Goal: Task Accomplishment & Management: Complete application form

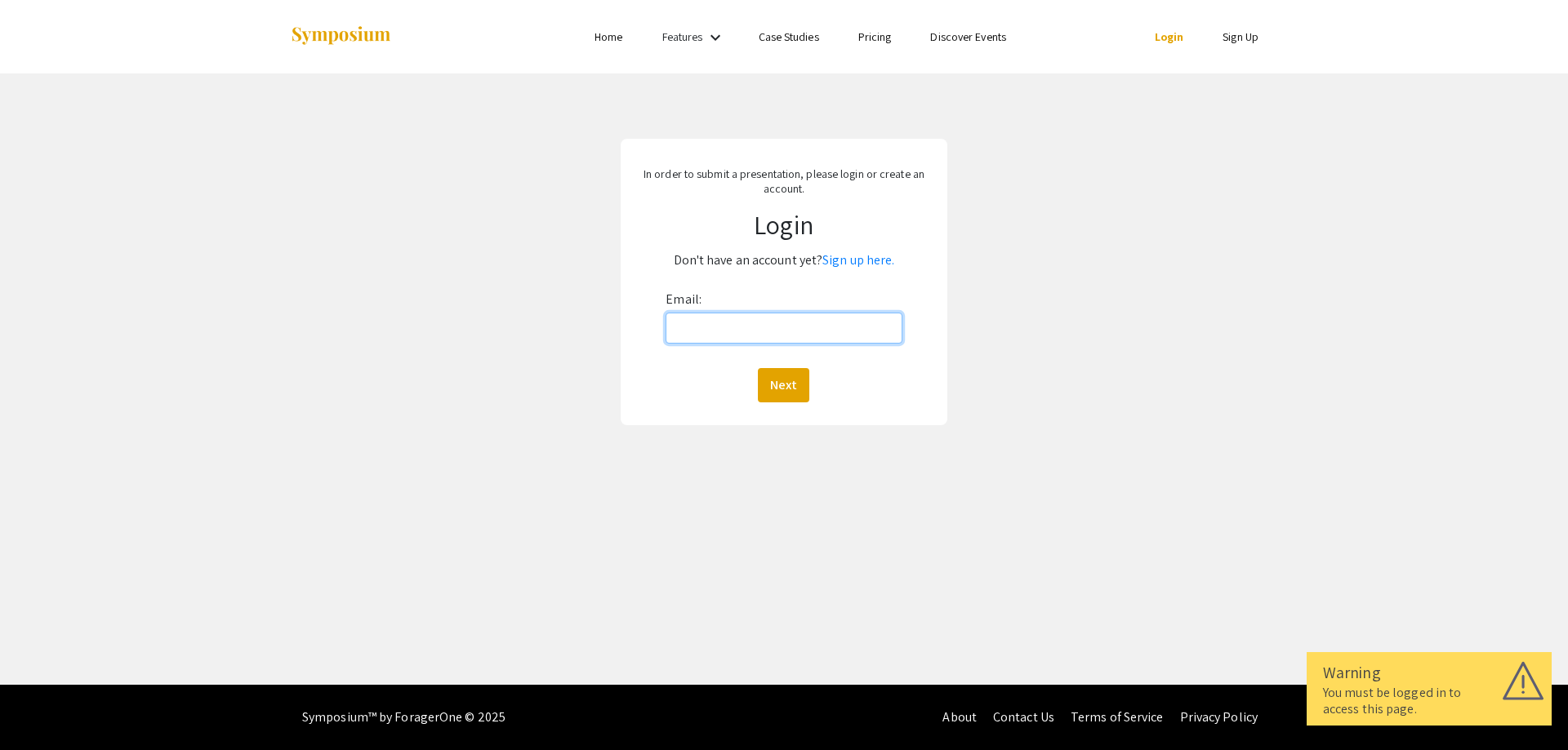
click at [764, 324] on input "Email:" at bounding box center [783, 328] width 236 height 31
type input "tjlantz@mix.wvu.edu"
click at [793, 378] on button "Next" at bounding box center [784, 385] width 52 height 34
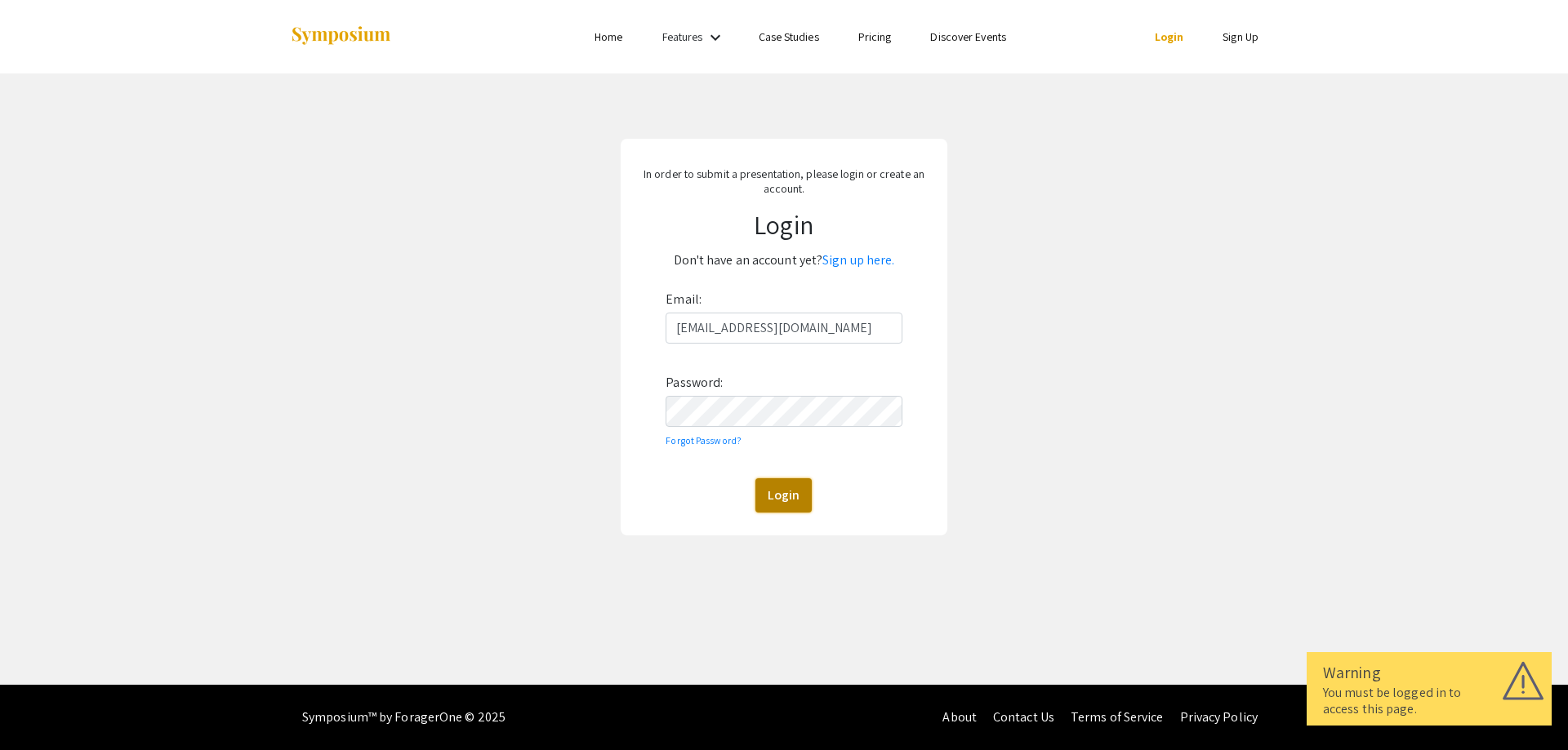
click at [777, 492] on button "Login" at bounding box center [784, 495] width 57 height 34
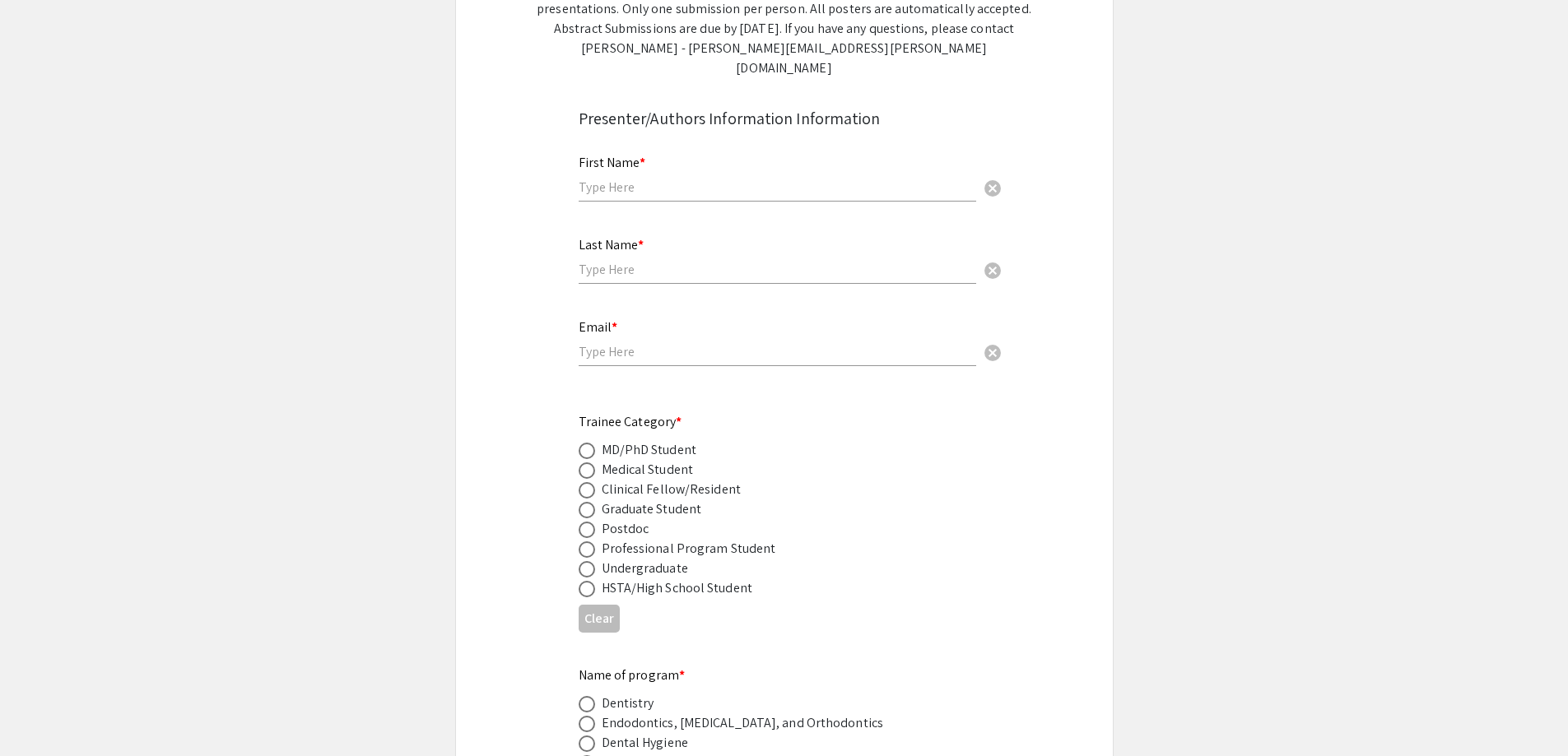
scroll to position [412, 0]
click at [703, 176] on input "text" at bounding box center [777, 185] width 398 height 18
type input "Tanner"
type input "Lantz"
click at [666, 340] on input "email" at bounding box center [777, 349] width 398 height 18
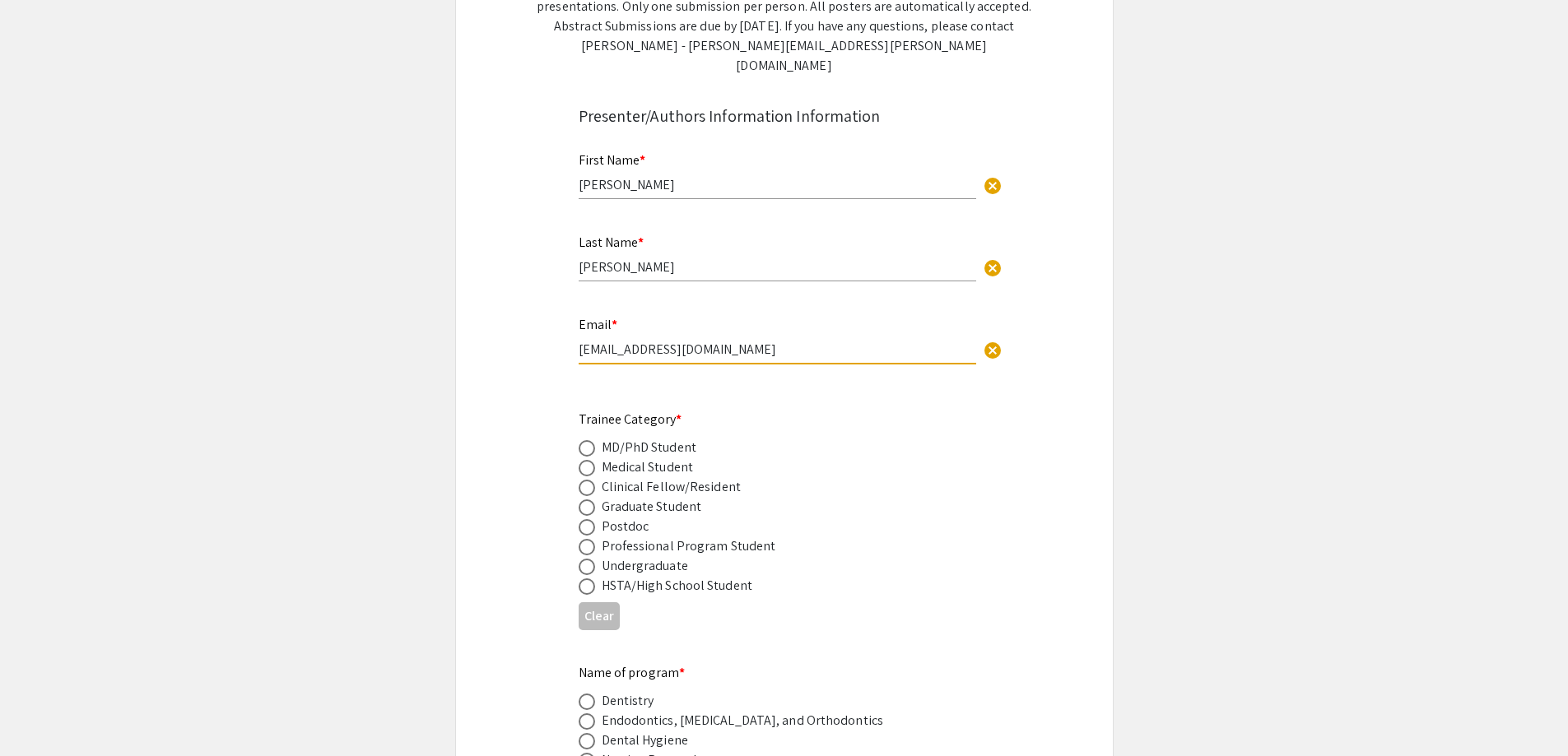
type input "tjlantz@mix.wvu.edu"
click at [585, 460] on span at bounding box center [587, 468] width 17 height 17
click at [585, 460] on input "radio" at bounding box center [587, 468] width 17 height 17
radio input "true"
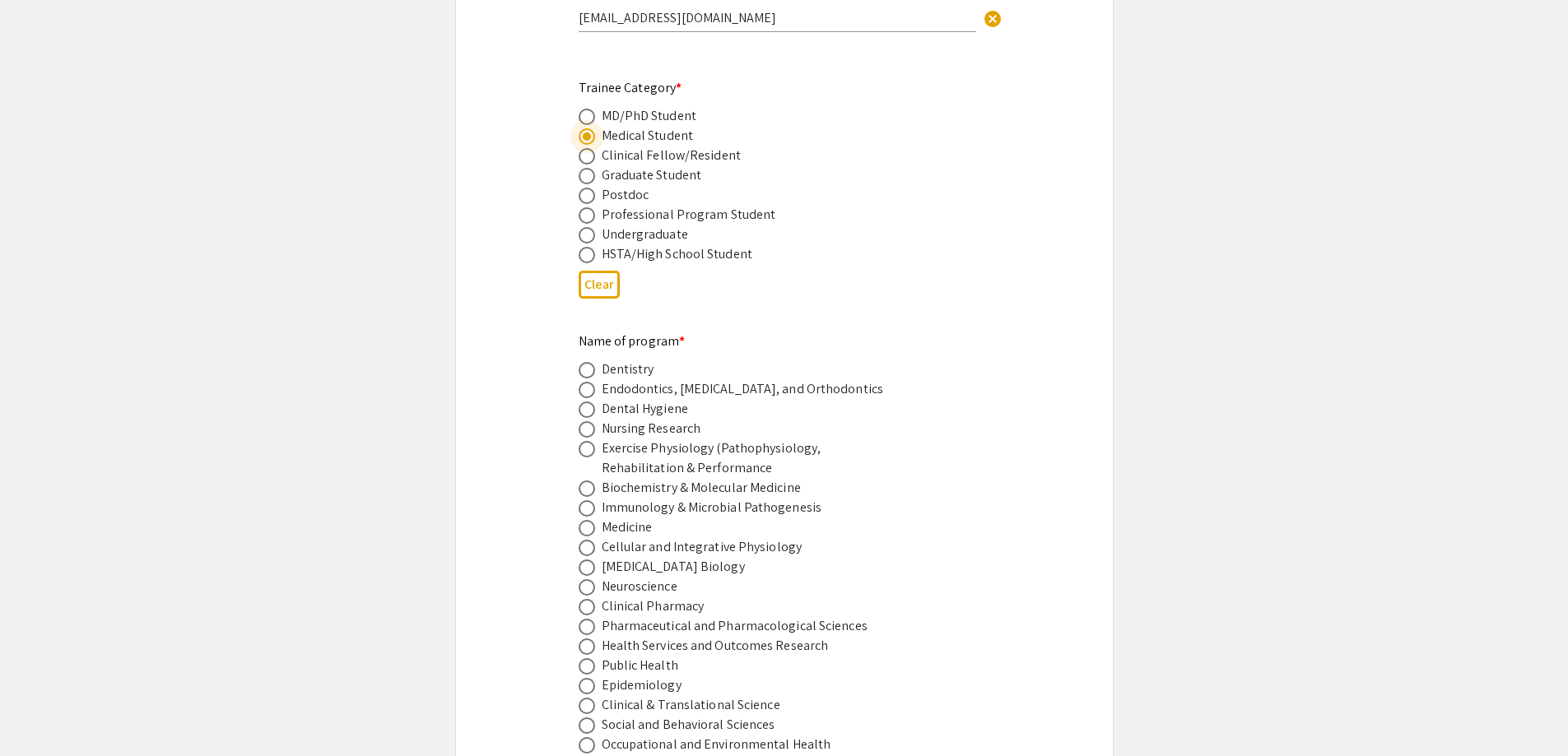
scroll to position [905, 0]
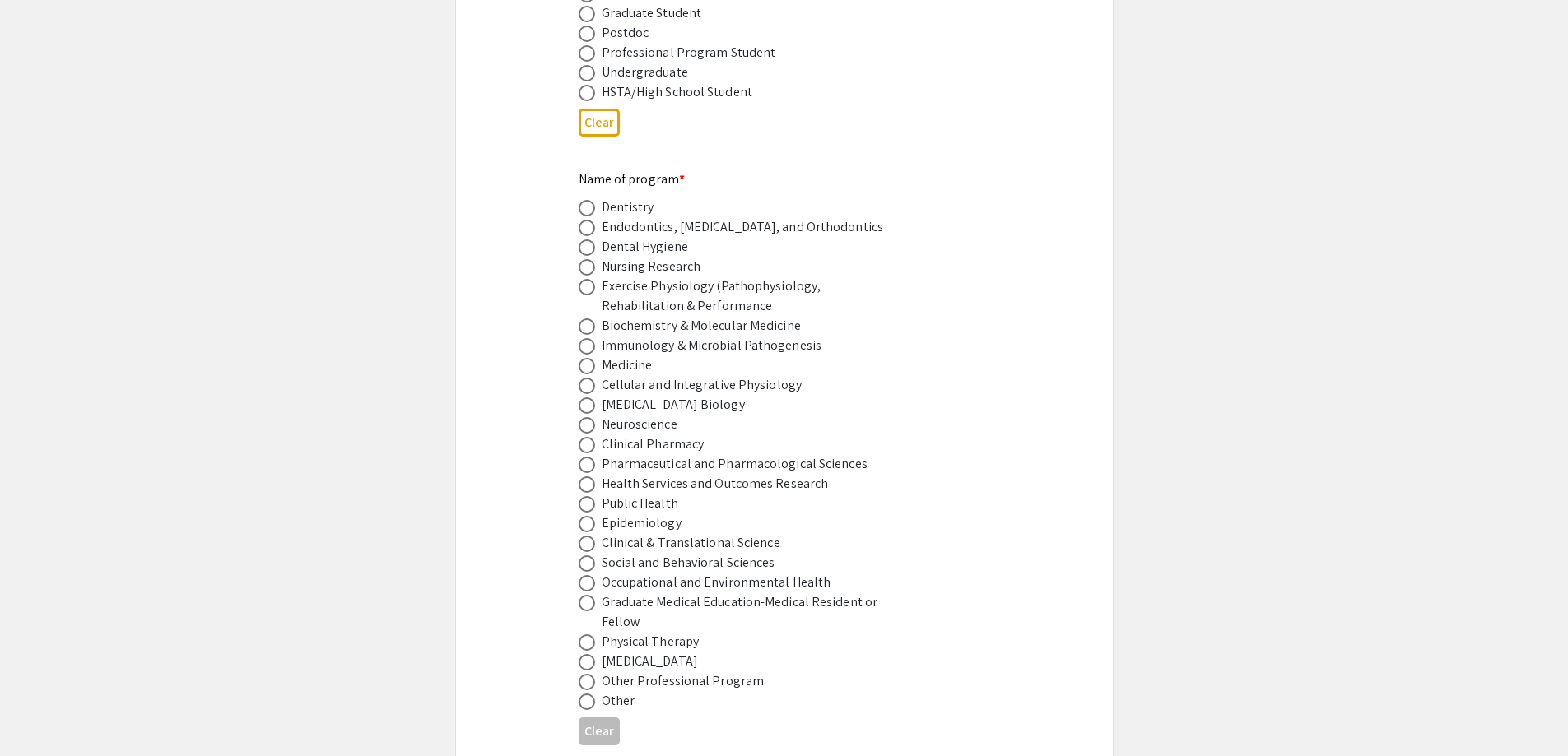
click at [592, 358] on span at bounding box center [587, 366] width 17 height 17
click at [592, 358] on input "radio" at bounding box center [587, 366] width 17 height 17
radio input "true"
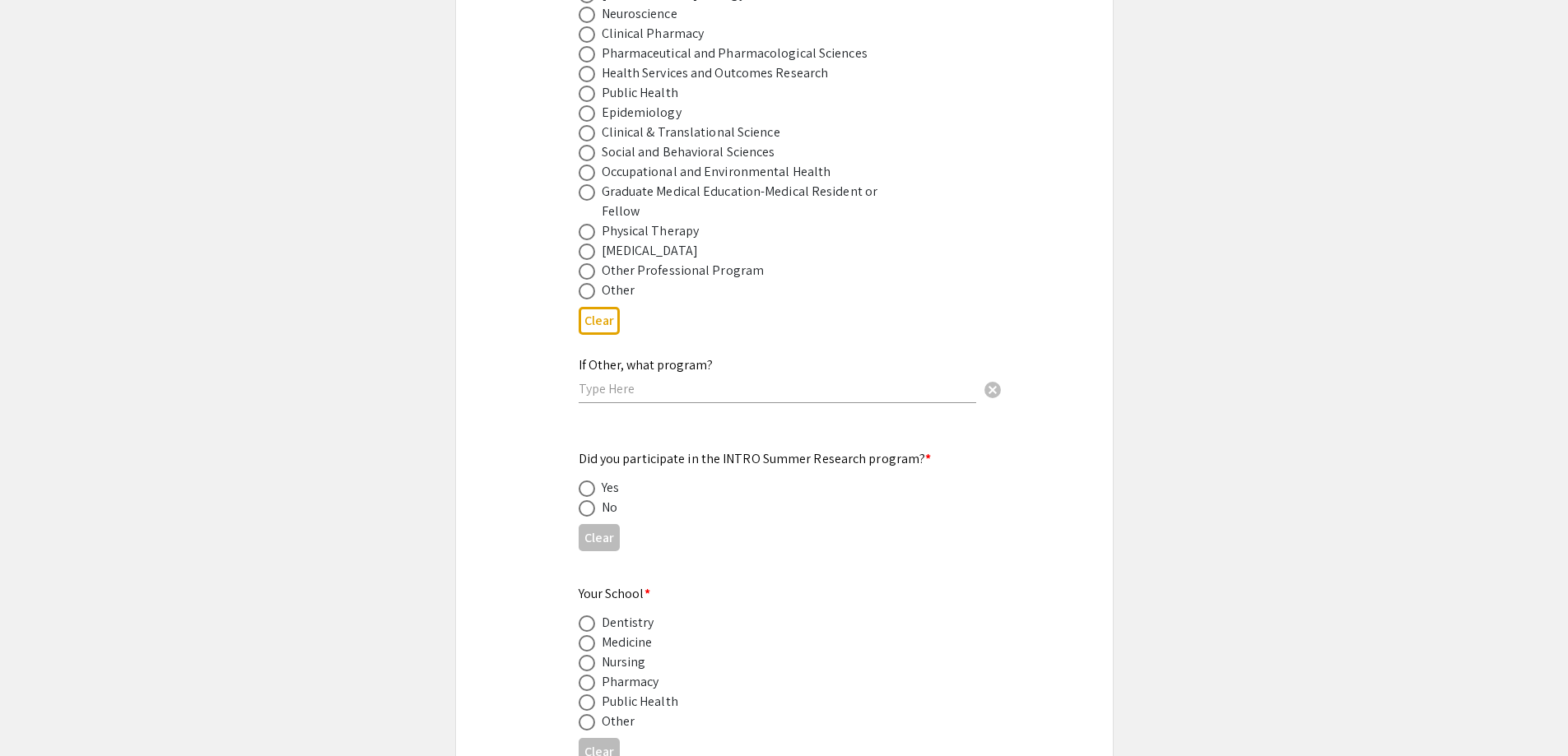
scroll to position [1317, 0]
click at [583, 499] on span at bounding box center [587, 507] width 17 height 17
click at [583, 499] on input "radio" at bounding box center [587, 507] width 17 height 17
radio input "true"
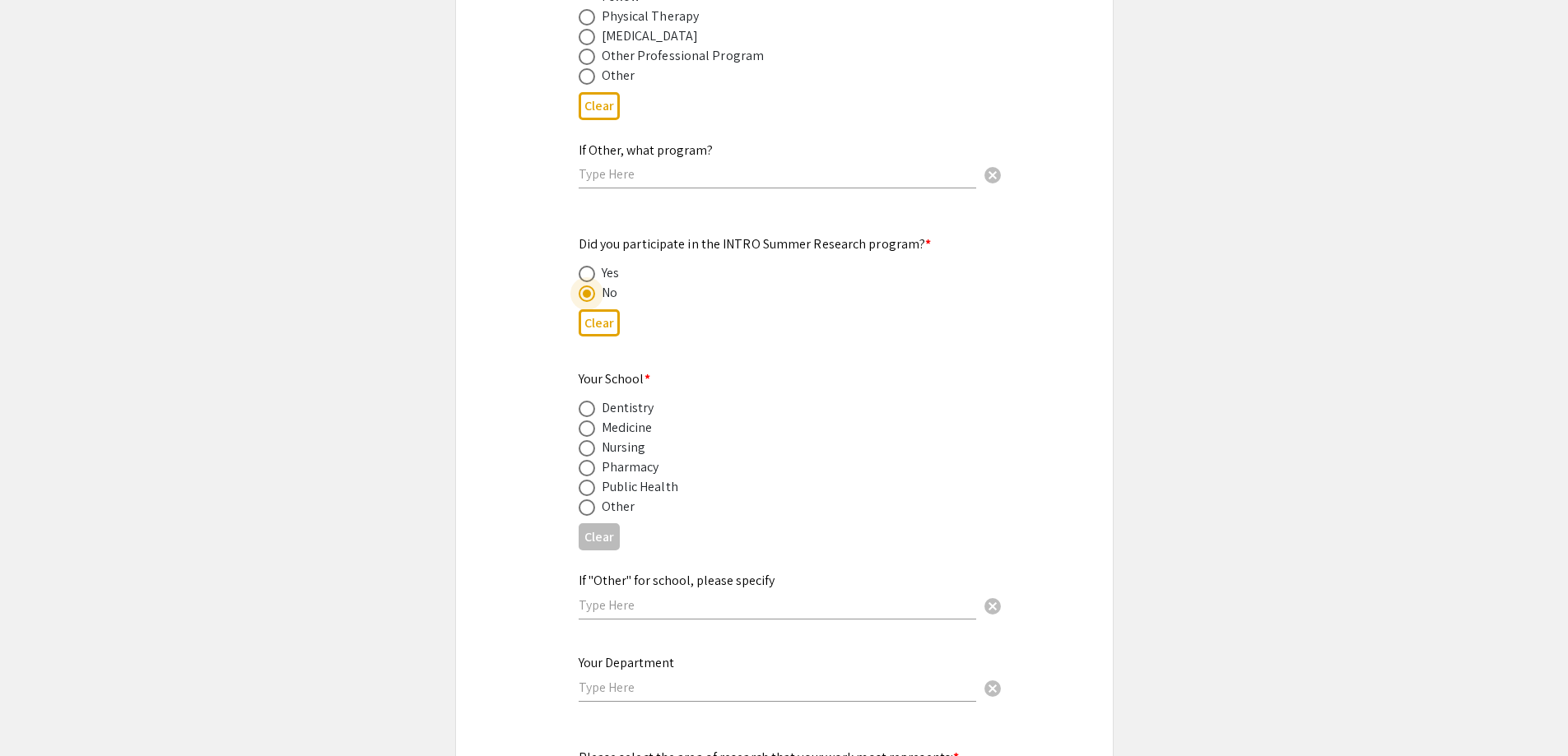
scroll to position [1563, 0]
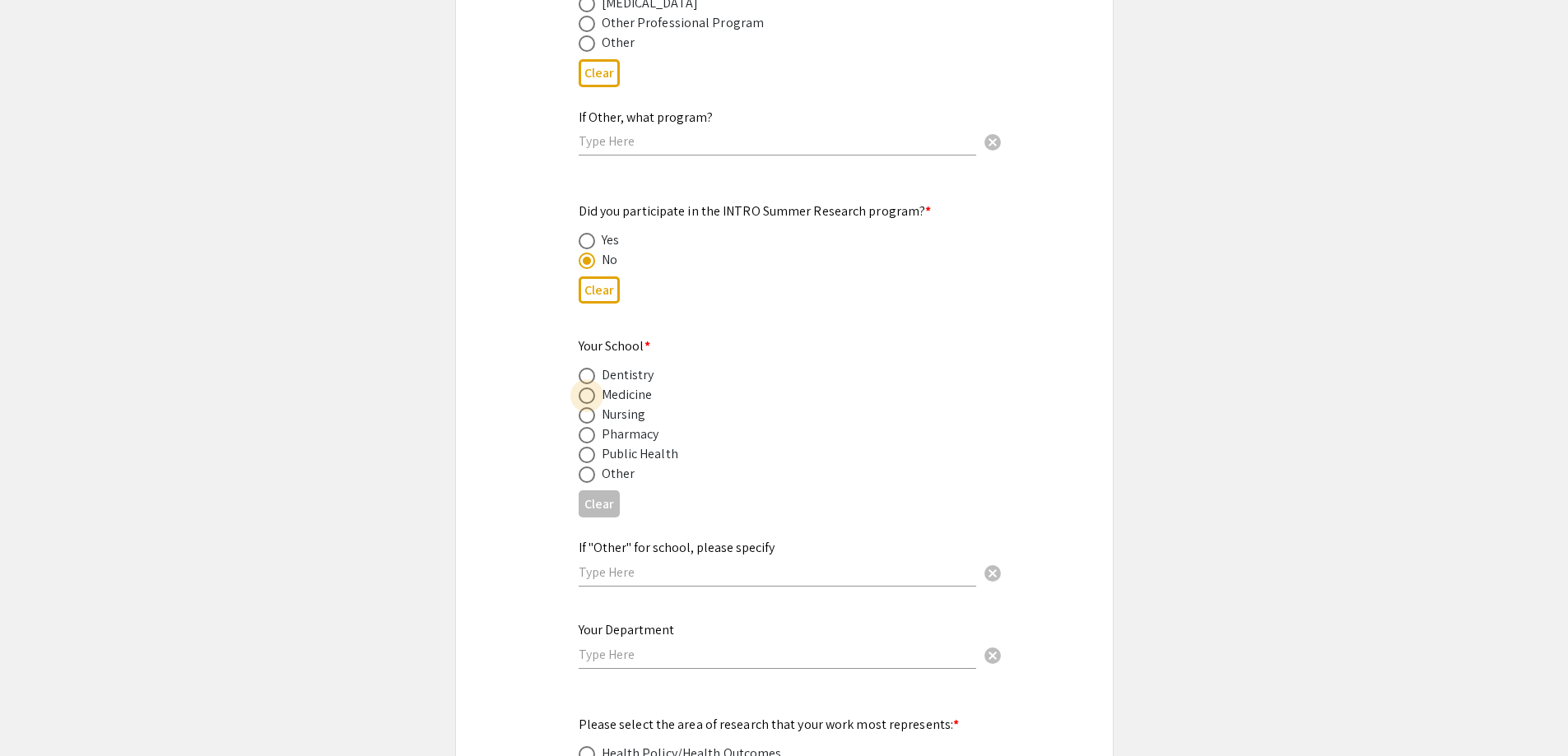
click at [587, 388] on span at bounding box center [587, 396] width 17 height 17
click at [587, 388] on input "radio" at bounding box center [587, 396] width 17 height 17
radio input "true"
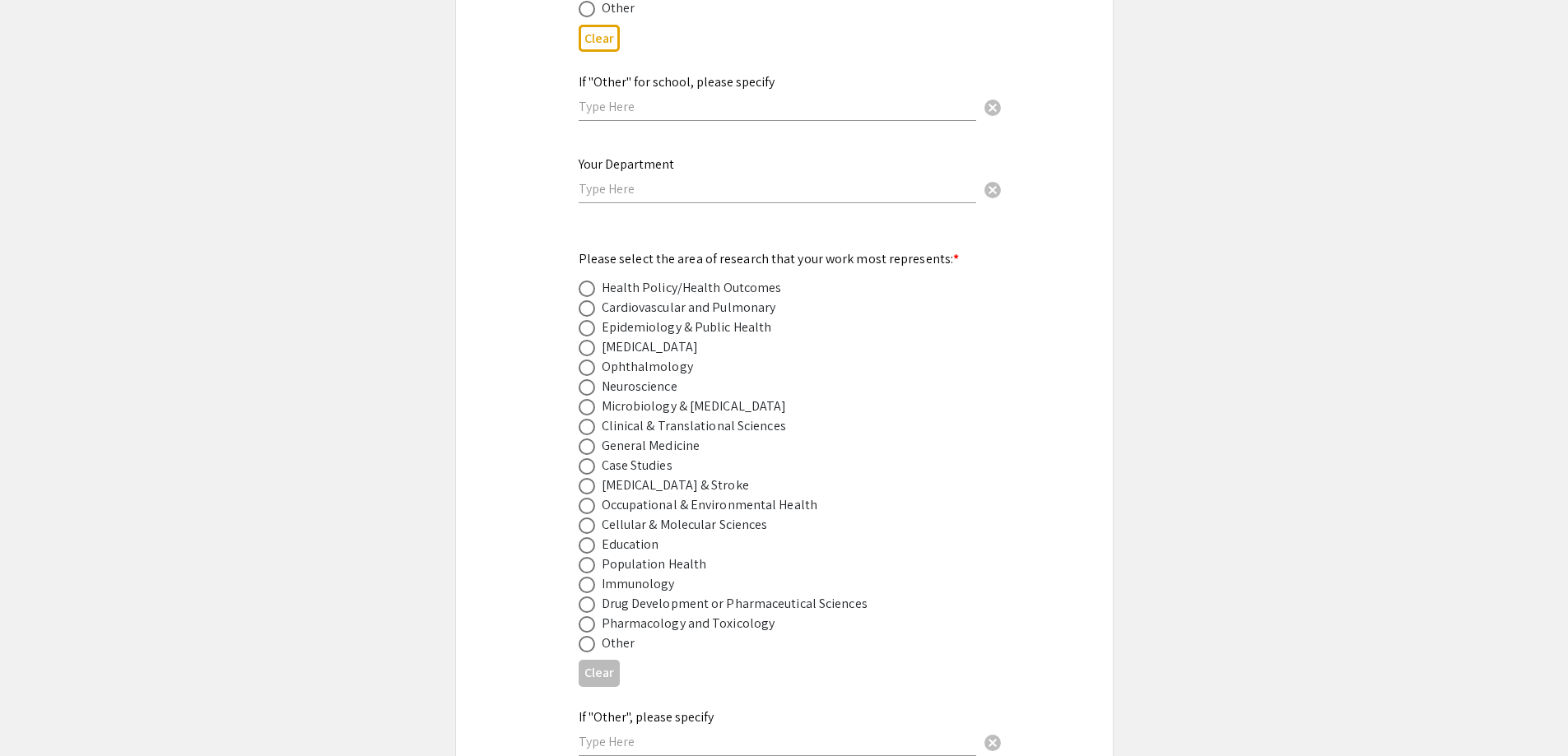
scroll to position [2057, 0]
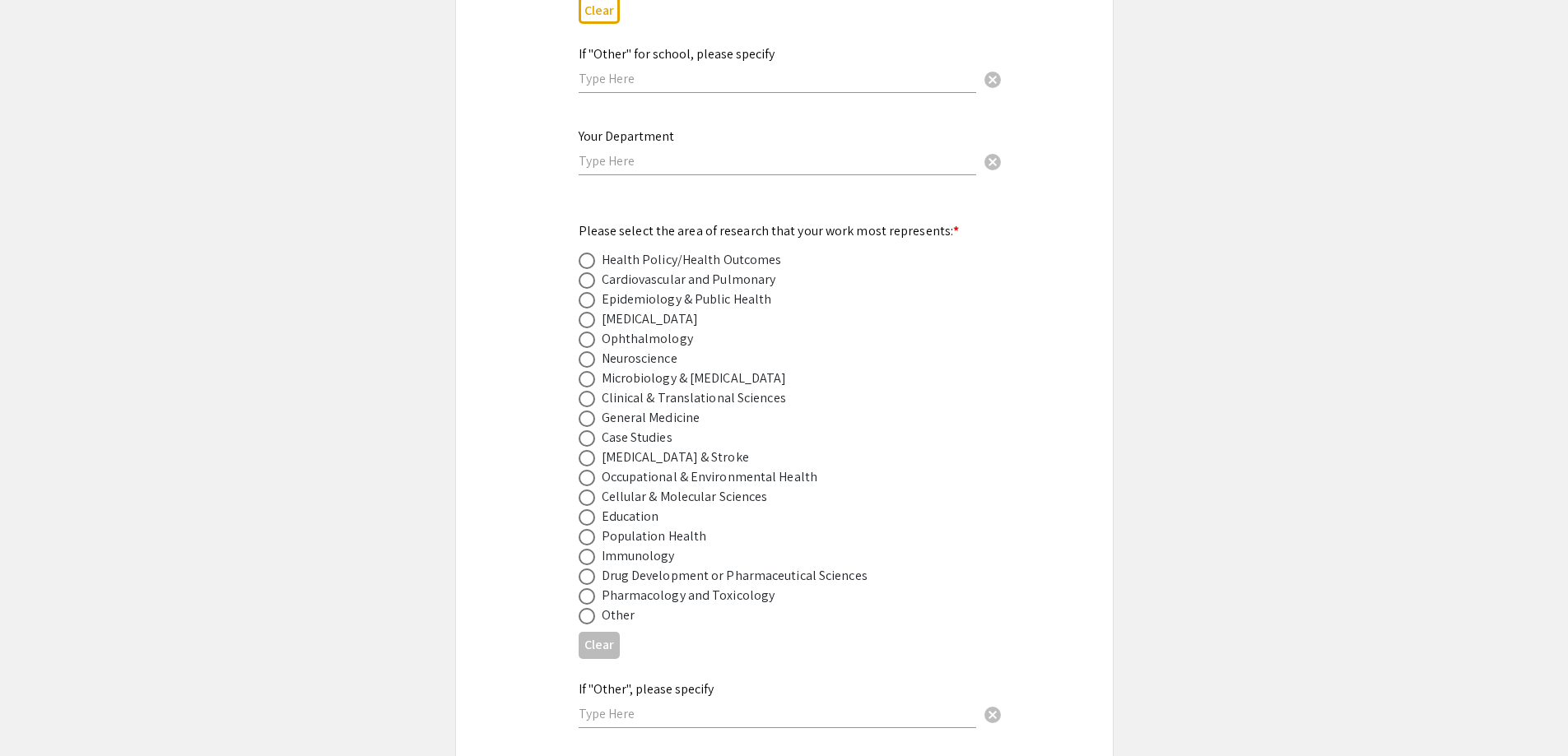
click at [590, 391] on span at bounding box center [587, 399] width 17 height 17
click at [590, 391] on input "radio" at bounding box center [587, 399] width 17 height 17
radio input "true"
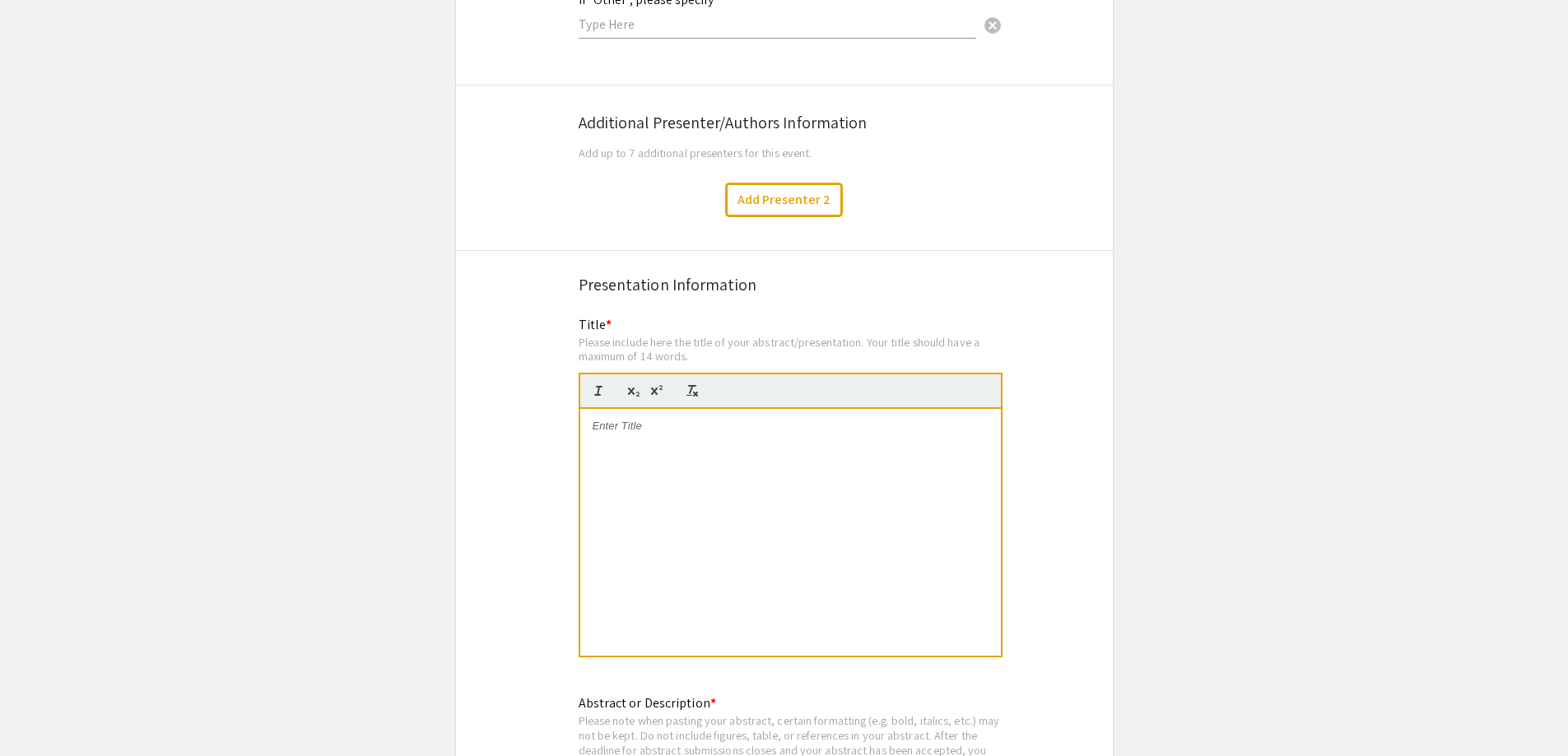
scroll to position [2798, 0]
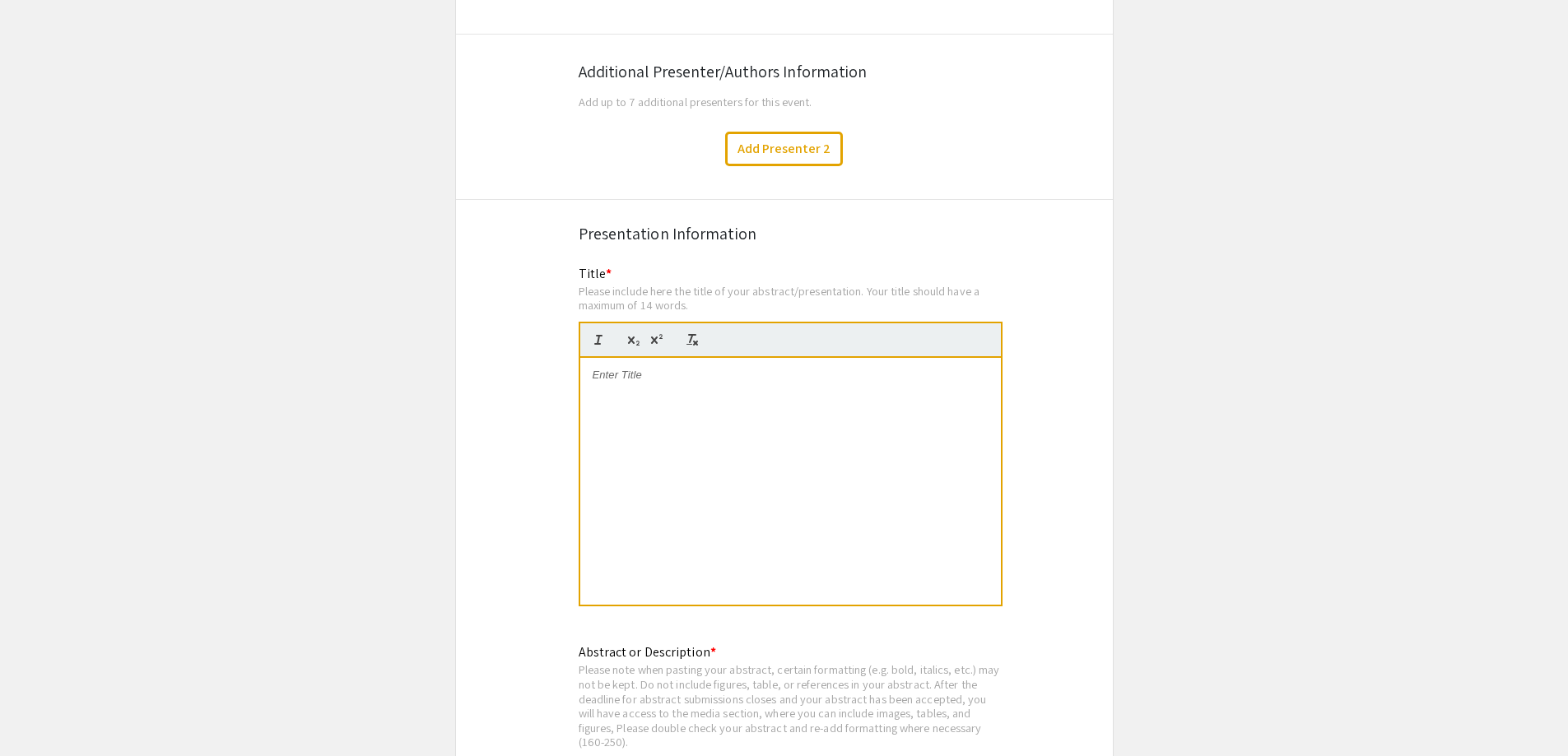
click at [675, 384] on div at bounding box center [791, 482] width 421 height 247
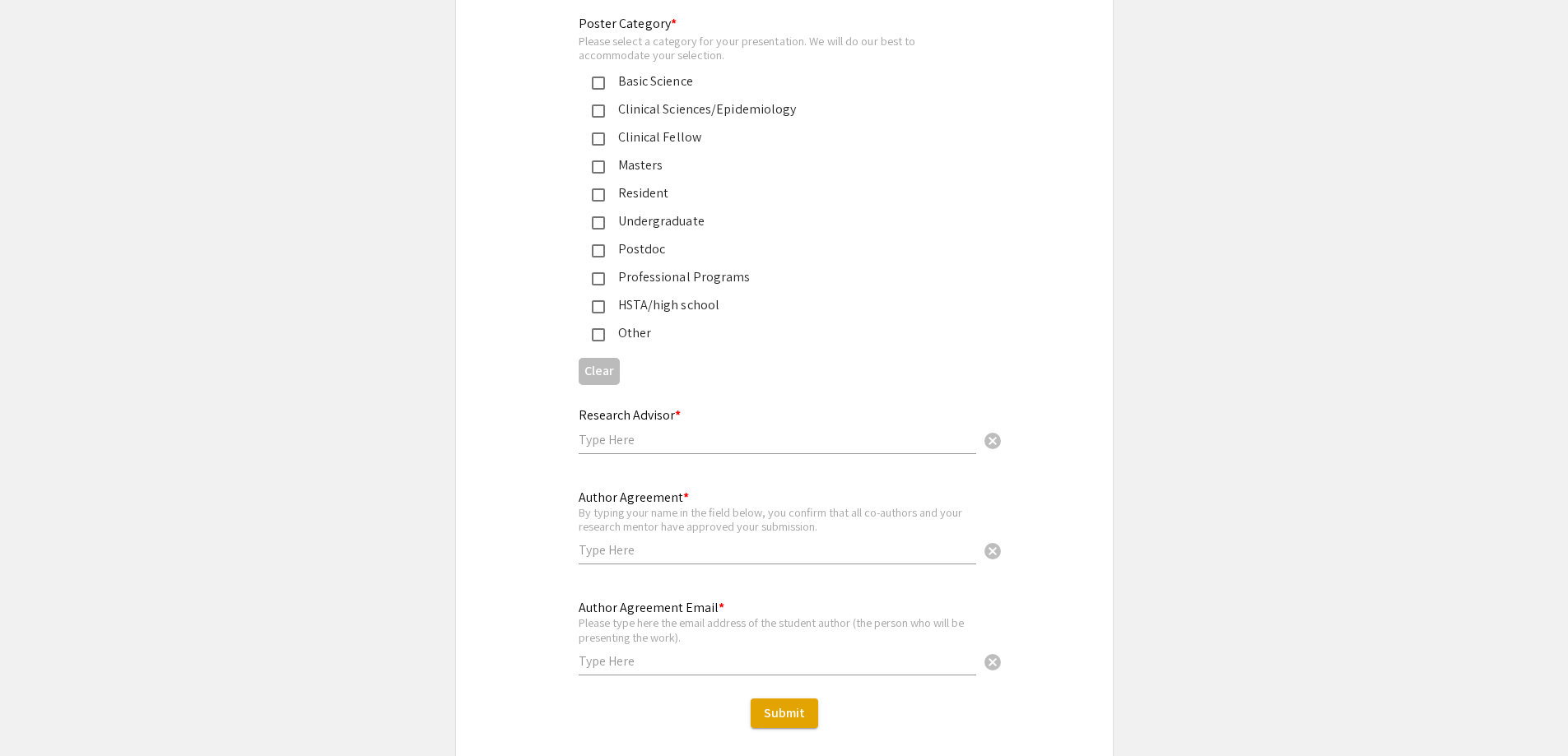
scroll to position [3785, 0]
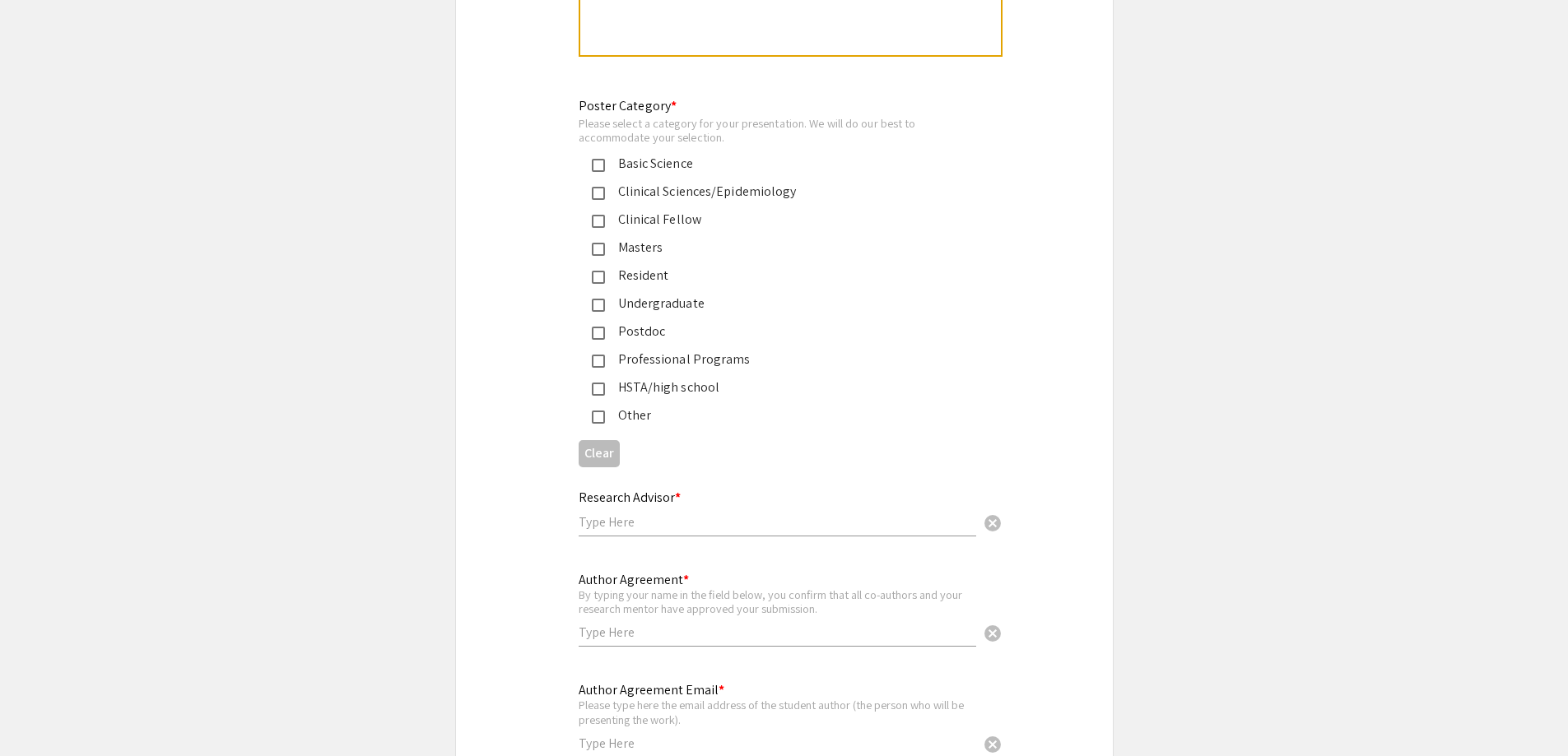
click at [596, 349] on div "Professional Programs" at bounding box center [771, 359] width 385 height 20
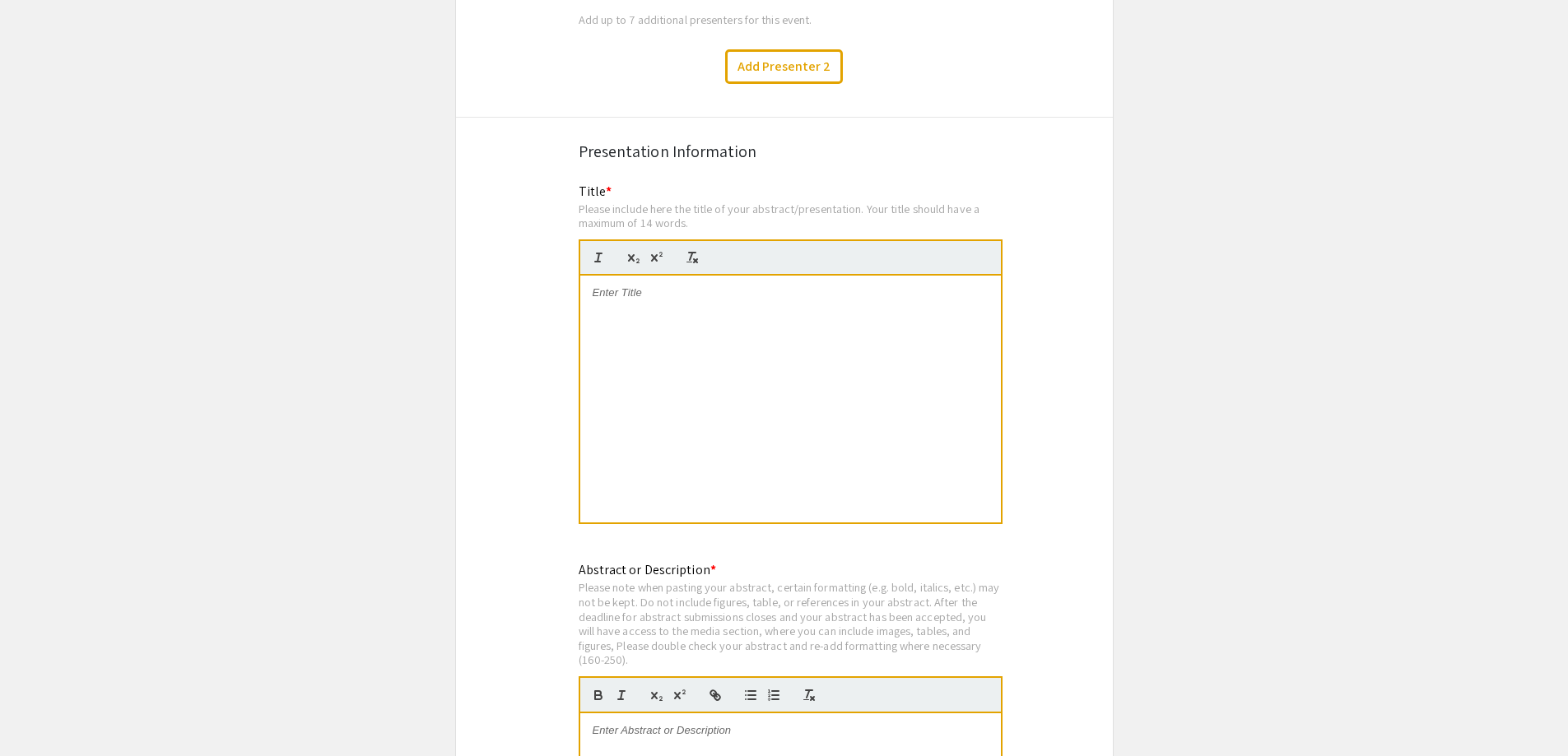
scroll to position [2879, 0]
click at [641, 299] on div at bounding box center [791, 400] width 421 height 247
click at [616, 286] on p at bounding box center [790, 293] width 396 height 15
click at [630, 287] on em "Substance Use and Risky Behaviors Drive Recidivism in Pediatric ATV-Injured Pat…" at bounding box center [782, 301] width 379 height 28
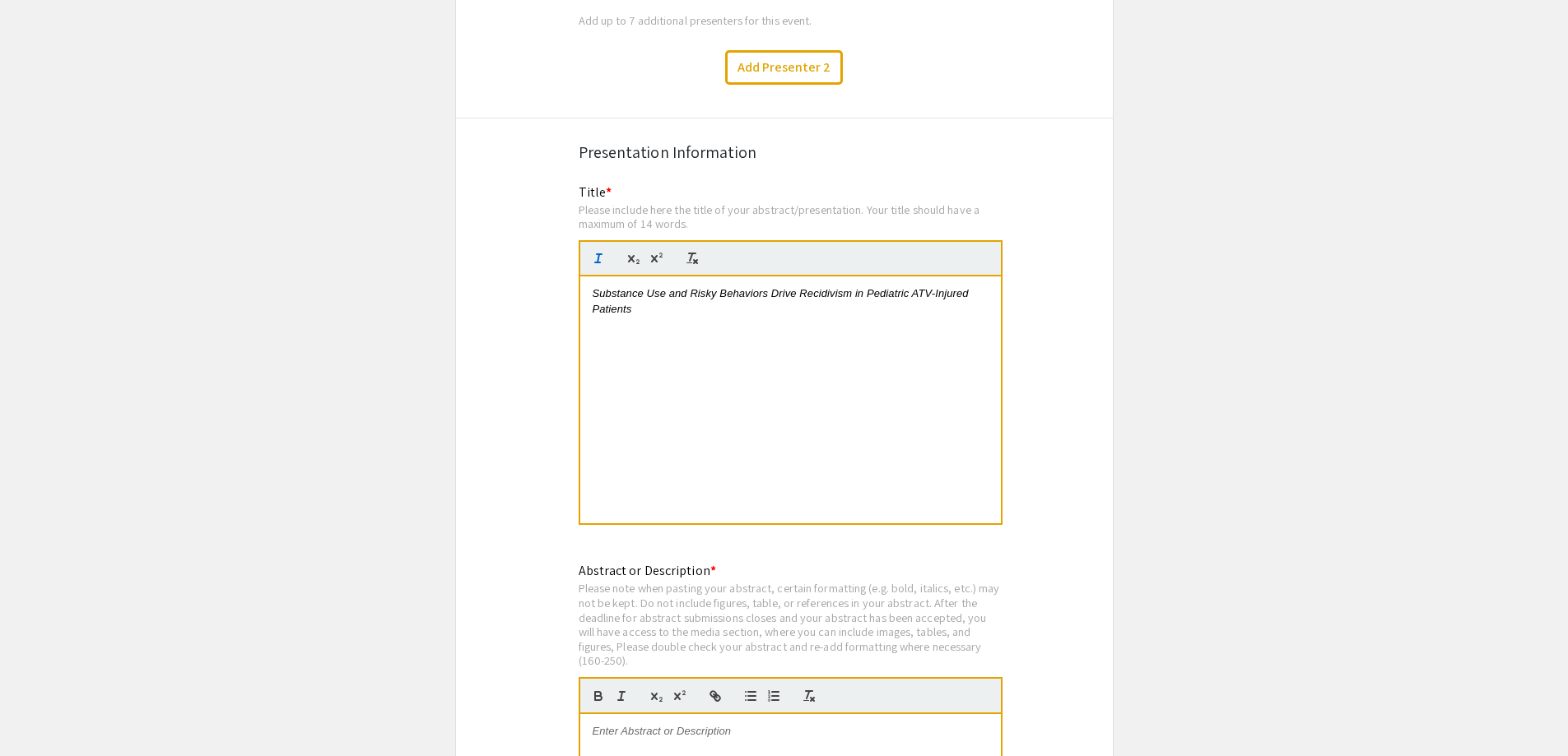
click at [663, 287] on em "Substance Use and Risky Behaviors Drive Recidivism in Pediatric ATV-Injured Pat…" at bounding box center [782, 301] width 379 height 28
click at [685, 287] on em "Substance Use and Risky Behaviors Drive Recidivism in Pediatric ATV-Injured Pat…" at bounding box center [782, 301] width 379 height 28
click at [701, 287] on em "Substance Use and Risky Behaviors Drive Recidivism in Pediatric ATV-Injured Pat…" at bounding box center [782, 301] width 379 height 28
click at [735, 287] on em "Substance Use and Risky Behaviors Drive Recidivism in Pediatric ATV-Injured Pat…" at bounding box center [782, 301] width 379 height 28
drag, startPoint x: 780, startPoint y: 278, endPoint x: 792, endPoint y: 278, distance: 12.0
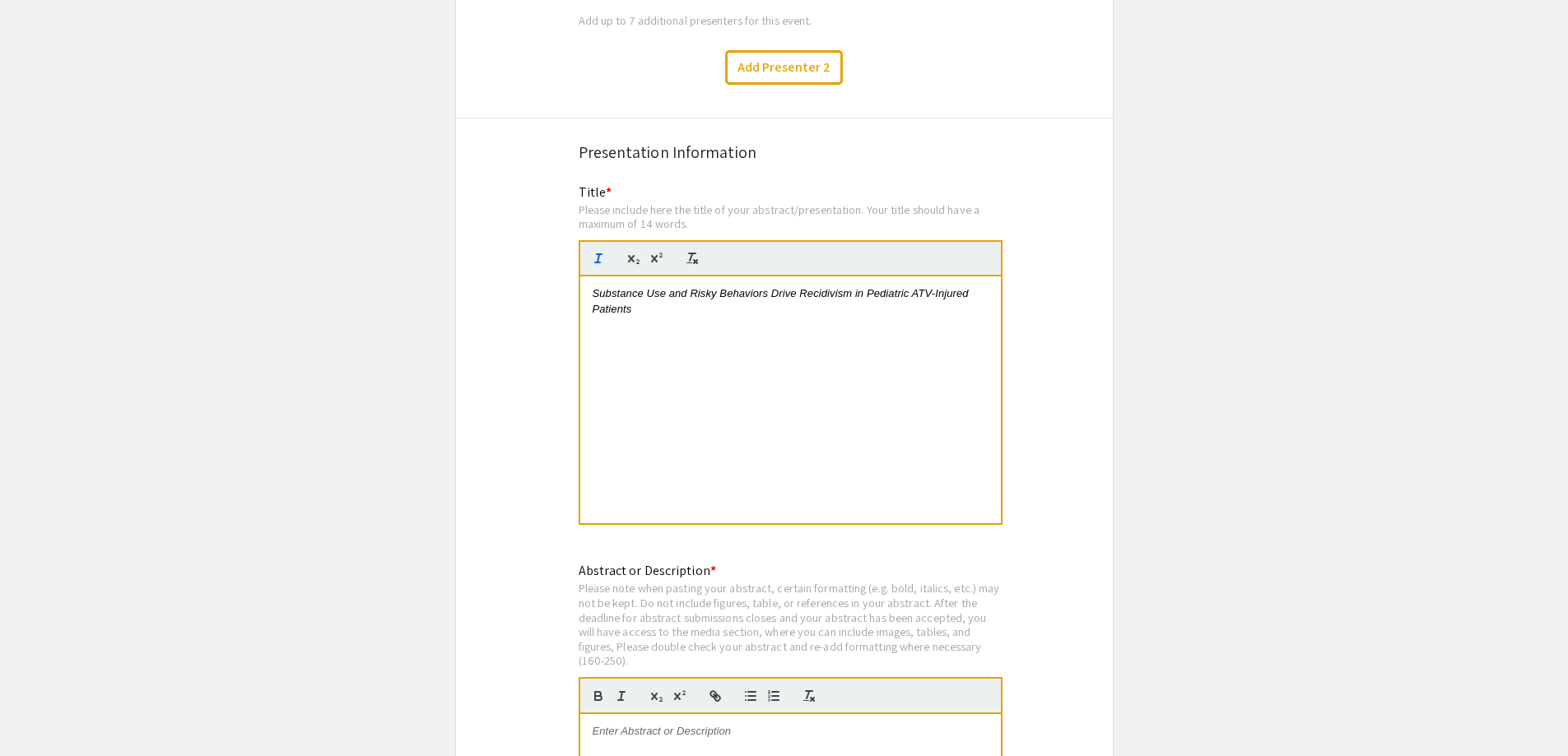
click at [782, 287] on em "Substance Use and Risky Behaviors Drive Recidivism in Pediatric ATV-Injured Pat…" at bounding box center [782, 301] width 379 height 28
click at [816, 287] on em "Substance Use and Risky Behaviors Drive Recidivism in Pediatric ATV-Injured Pat…" at bounding box center [782, 301] width 379 height 28
drag, startPoint x: 856, startPoint y: 276, endPoint x: 876, endPoint y: 275, distance: 20.0
click at [857, 287] on em "Substance Use and Risky Behaviors Drive Recidivism in Pediatric ATV-Injured Pat…" at bounding box center [782, 301] width 379 height 28
click at [887, 287] on em "Substance Use and Risky Behaviors Drive Recidivism in Pediatric ATV-Injured Pat…" at bounding box center [782, 301] width 379 height 28
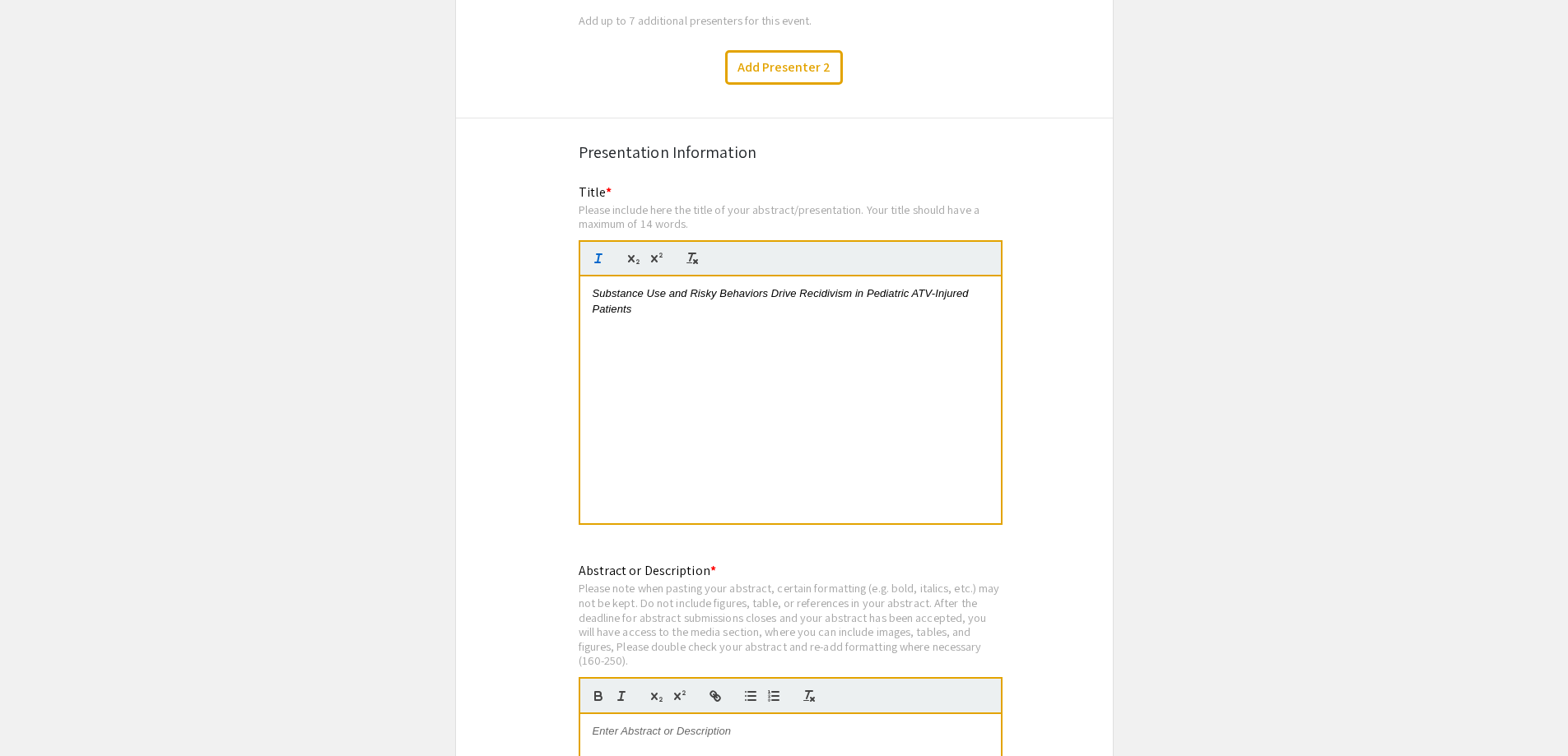
click at [921, 287] on em "Substance Use and Risky Behaviors Drive Recidivism in Pediatric ATV-Injured Pat…" at bounding box center [782, 301] width 379 height 28
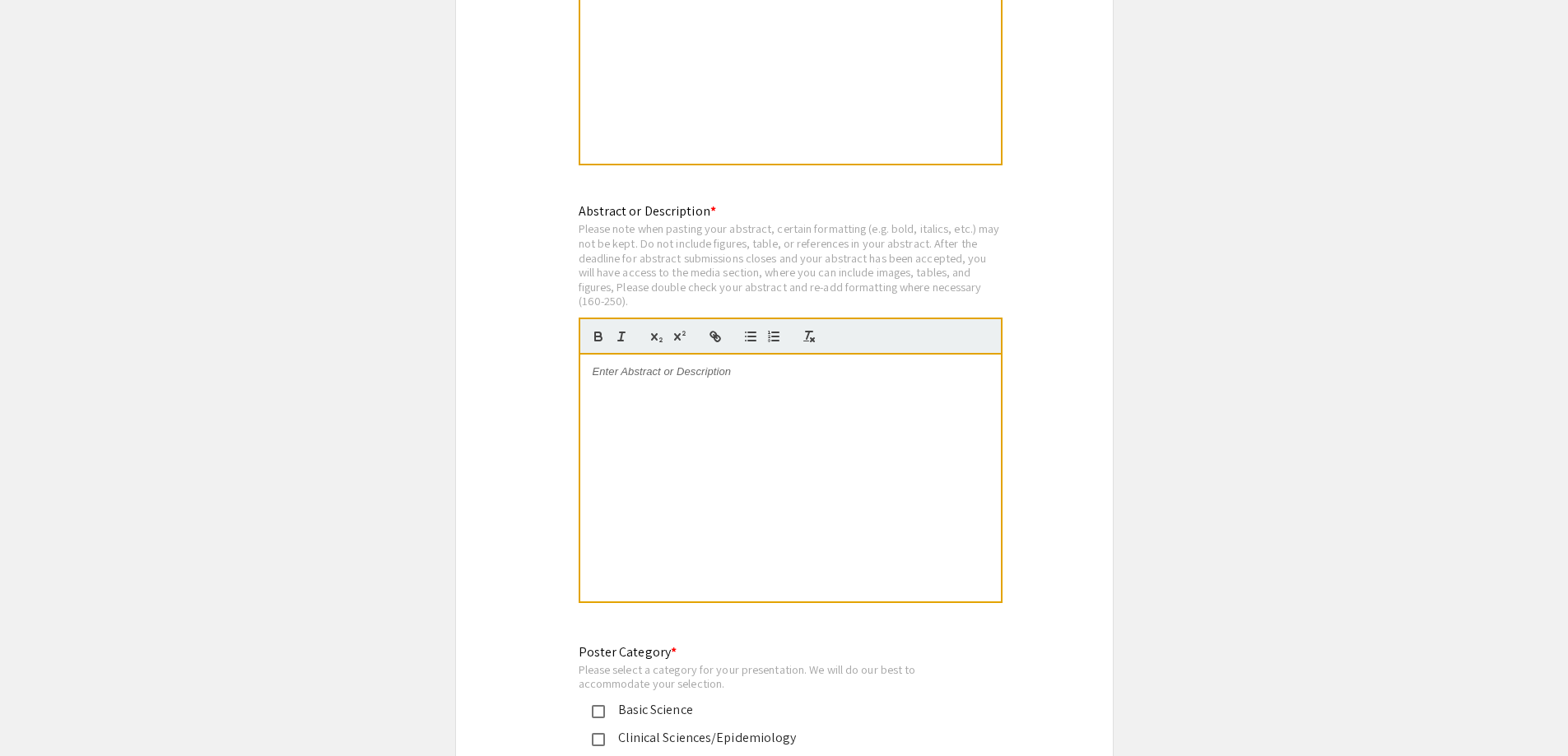
scroll to position [3290, 0]
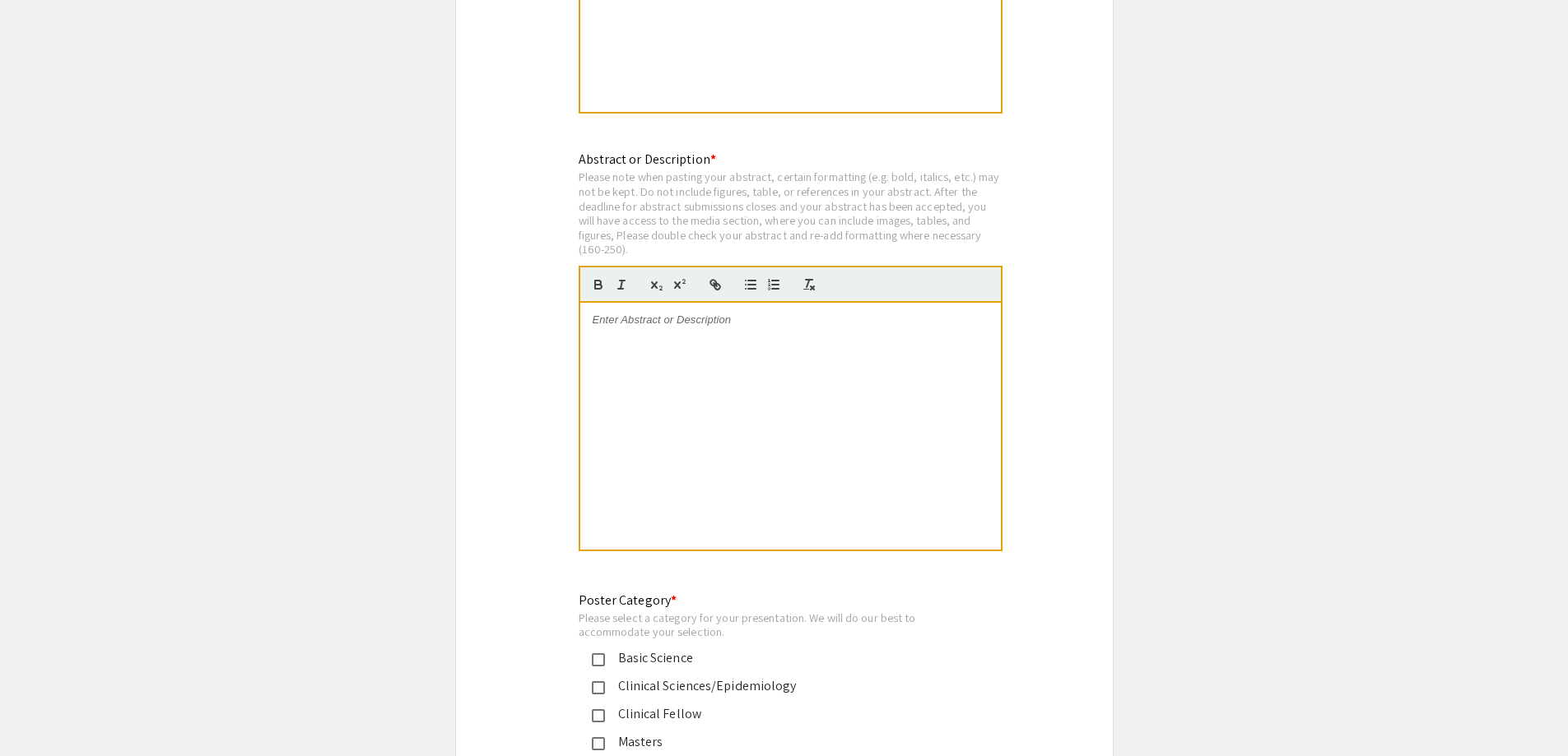
click at [606, 323] on div at bounding box center [791, 426] width 421 height 247
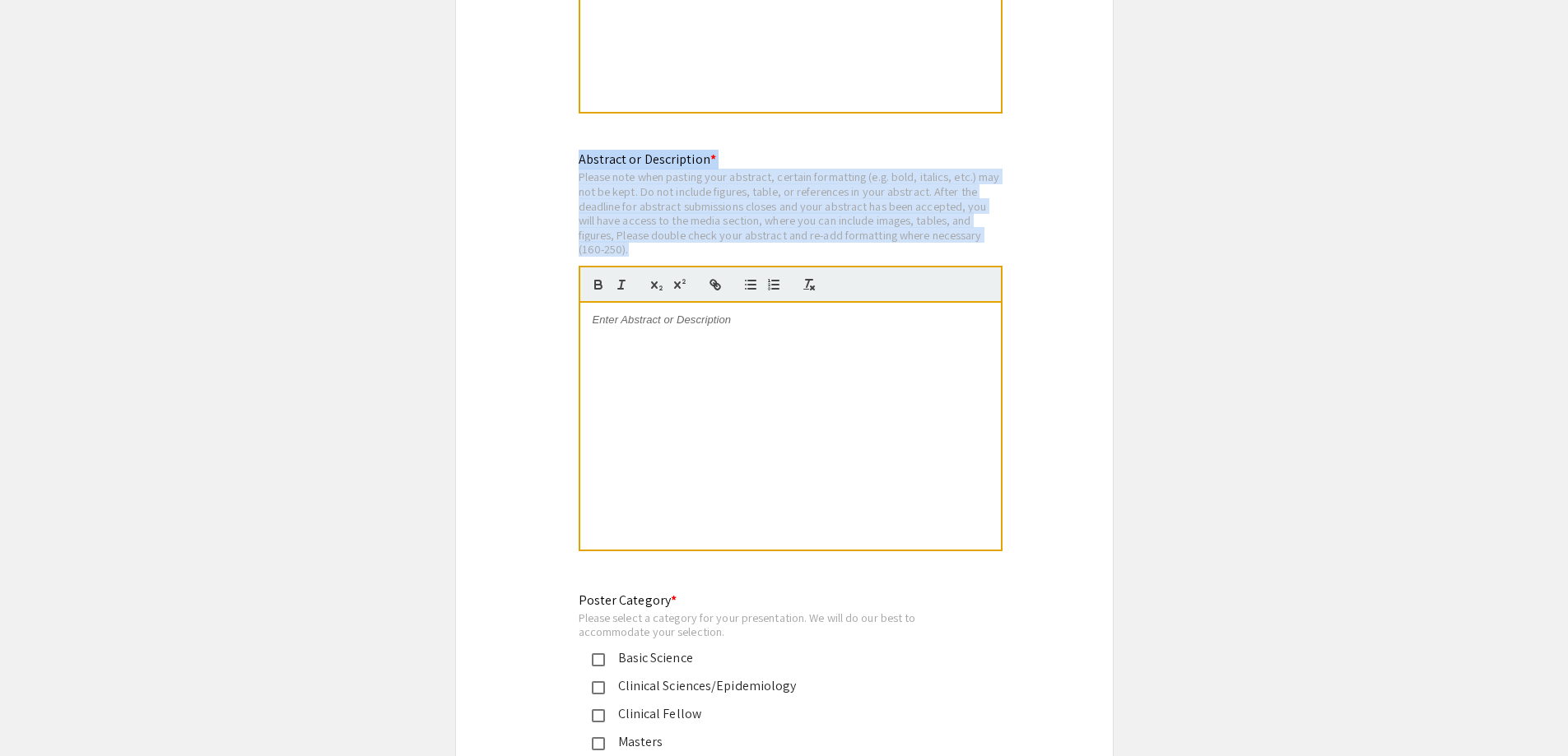
drag, startPoint x: 638, startPoint y: 228, endPoint x: 572, endPoint y: 143, distance: 107.6
click at [572, 150] on div "Abstract or Description * Please note when pasting your abstract, certain forma…" at bounding box center [785, 361] width 436 height 423
copy div "Abstract or Description * Please note when pasting your abstract, certain forma…"
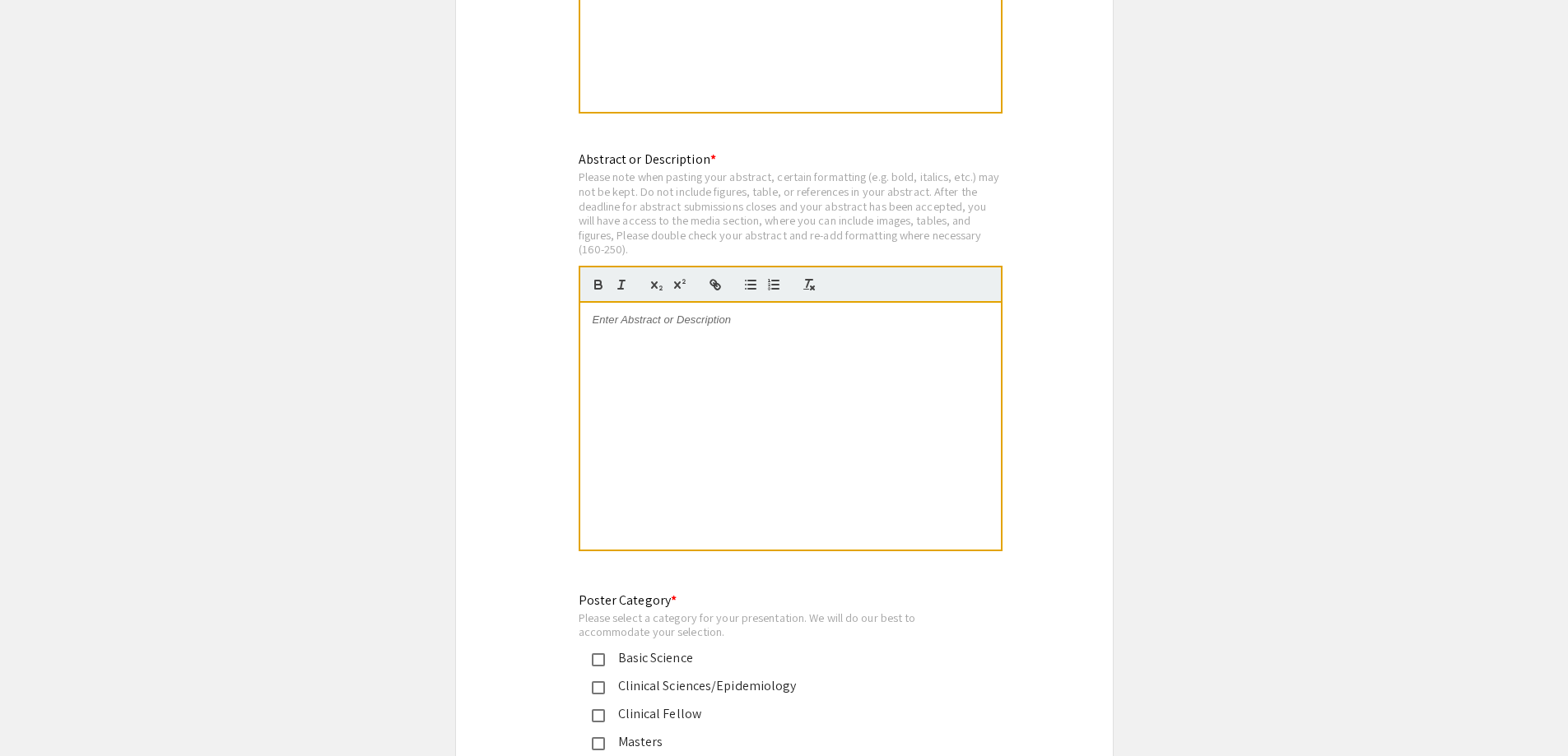
click at [647, 340] on div at bounding box center [791, 426] width 421 height 247
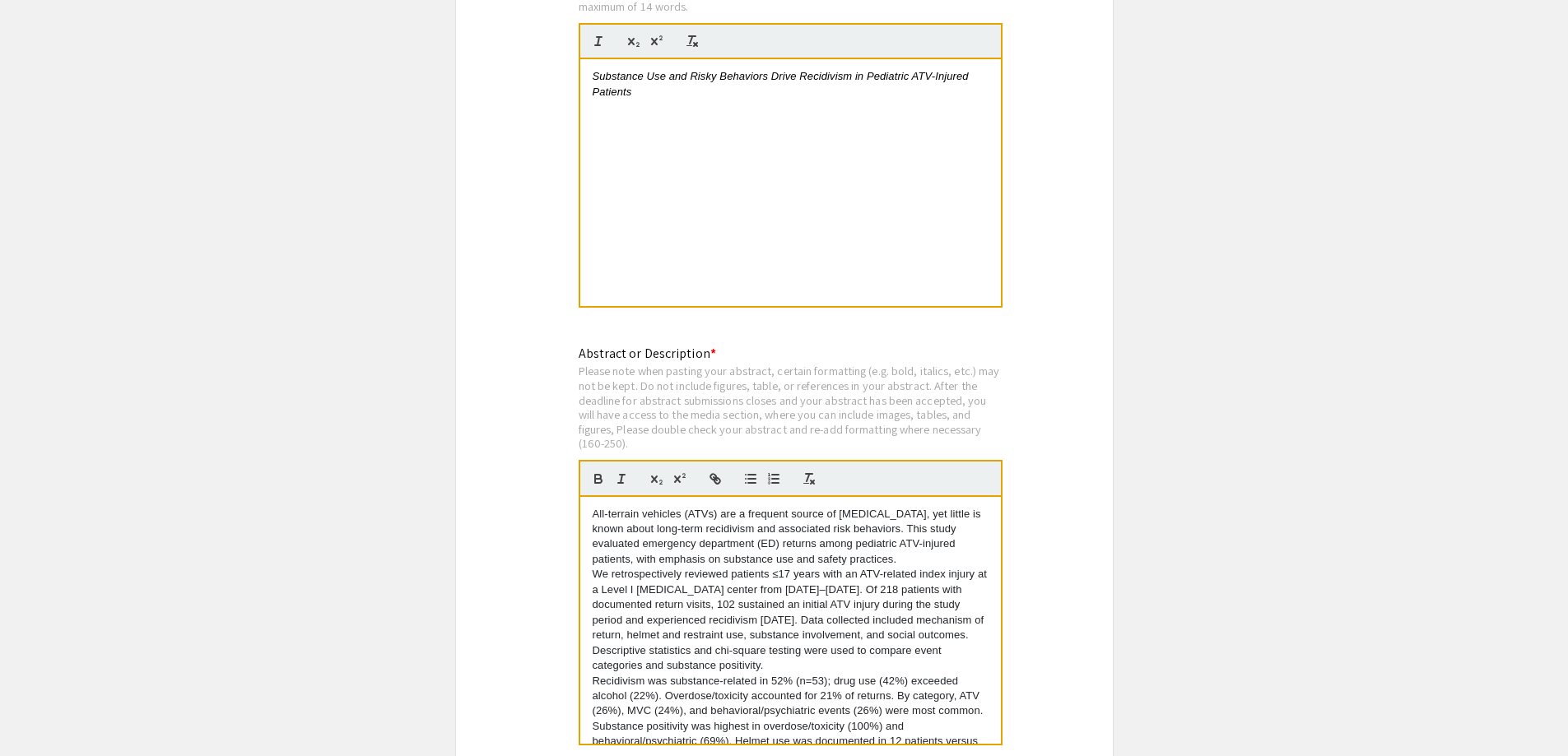
scroll to position [3126, 0]
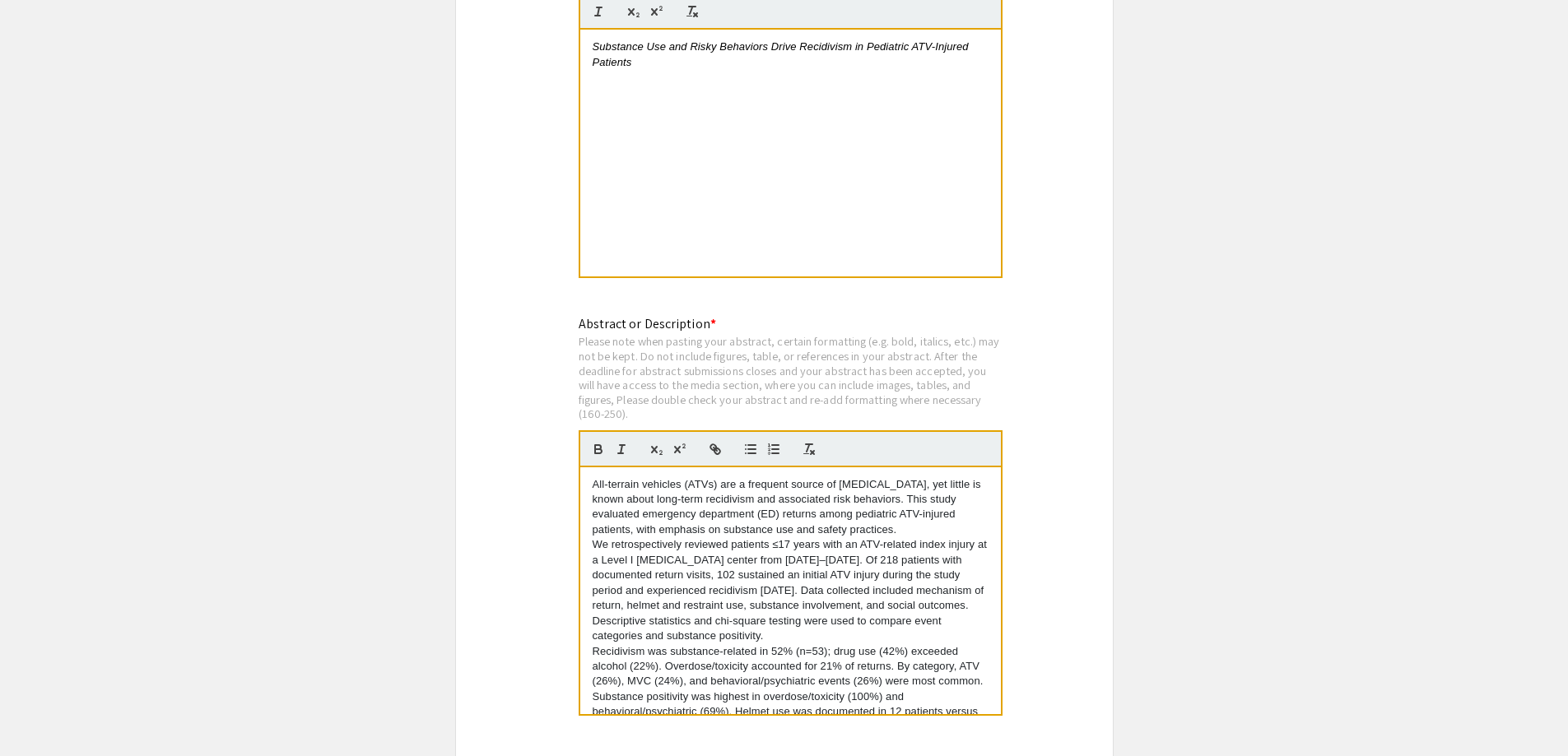
click at [901, 513] on p "All-terrain vehicles (ATVs) are a frequent source of pediatric trauma, yet litt…" at bounding box center [790, 508] width 396 height 61
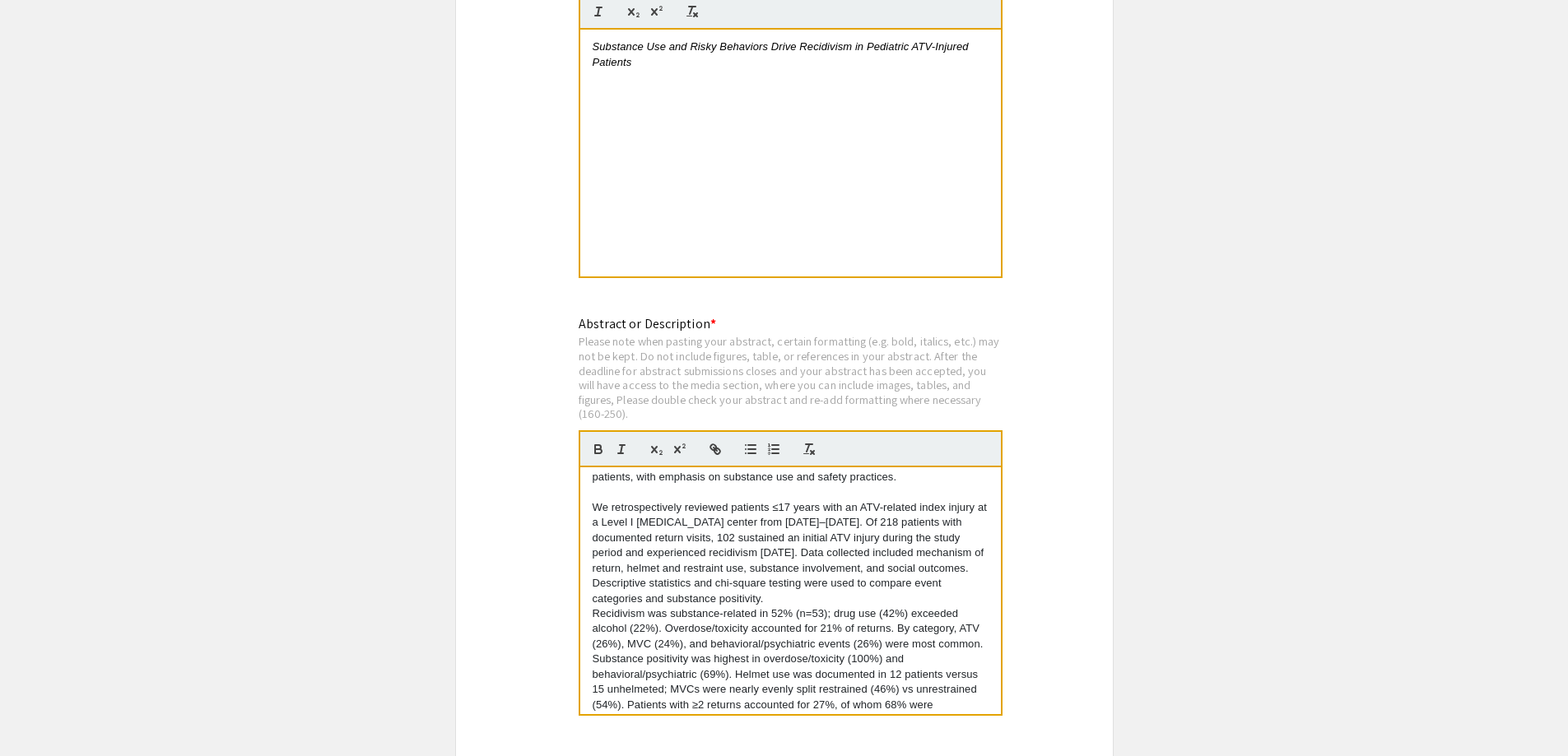
scroll to position [82, 0]
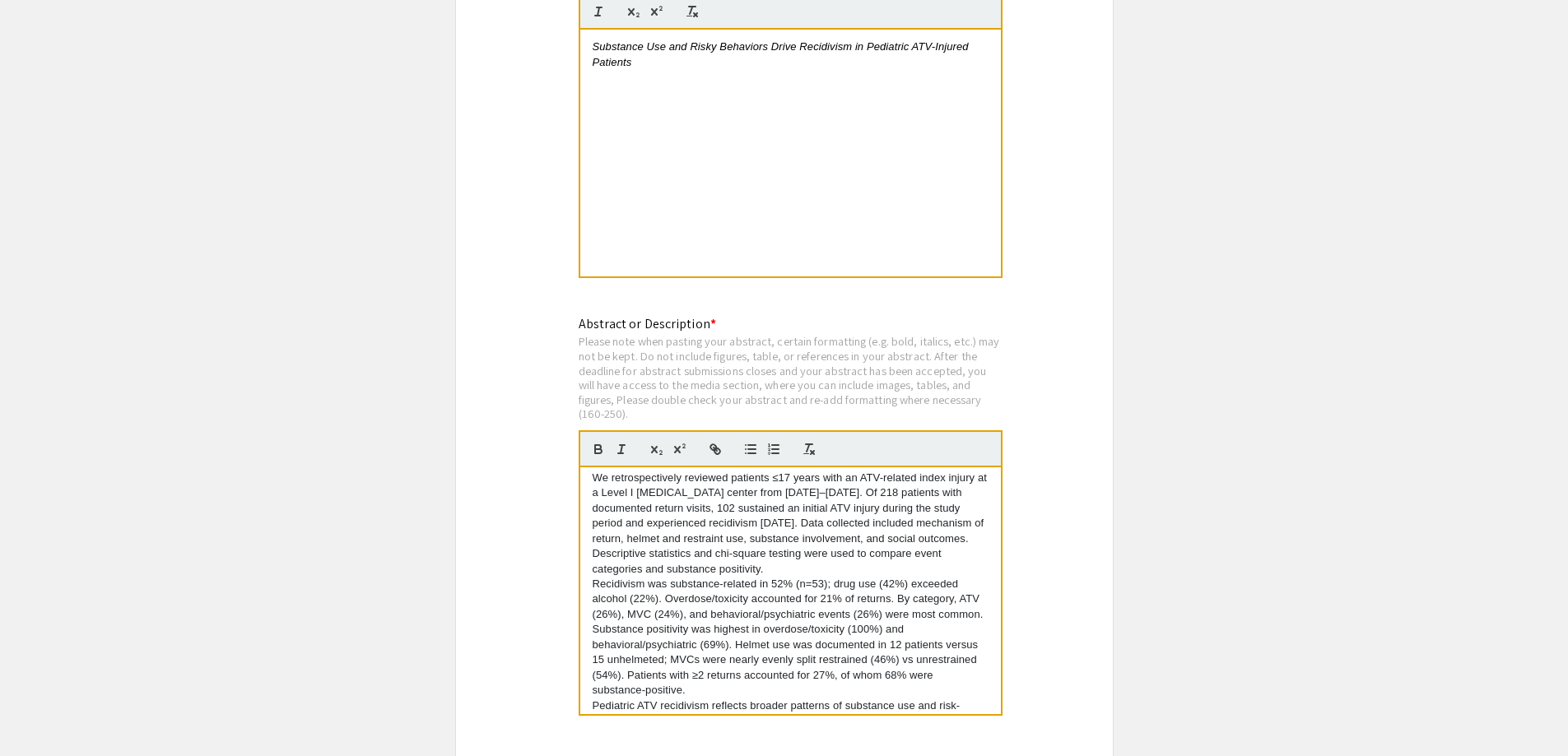
click at [878, 547] on p "We retrospectively reviewed patients ≤17 years with an ATV-related index injury…" at bounding box center [790, 524] width 396 height 107
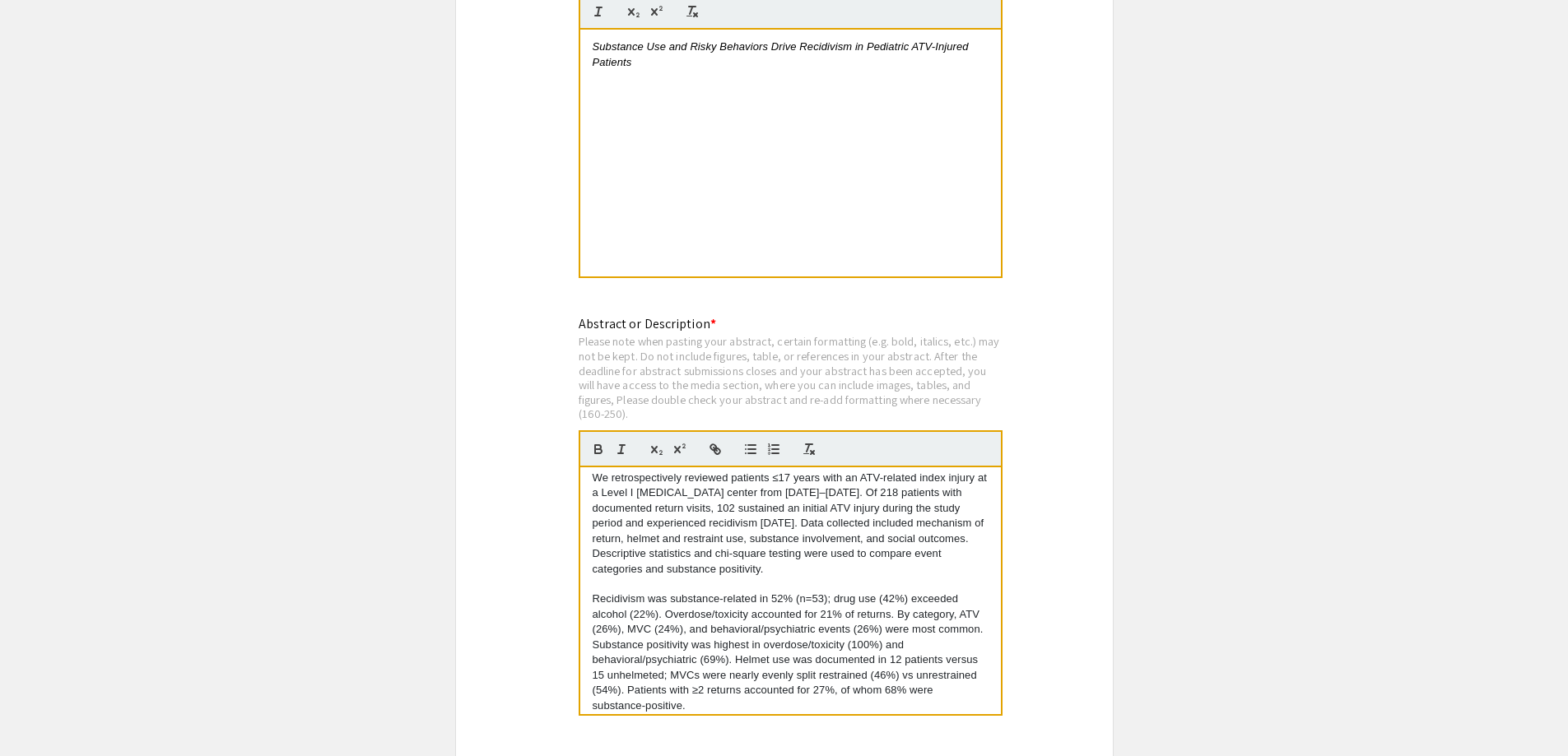
scroll to position [137, 0]
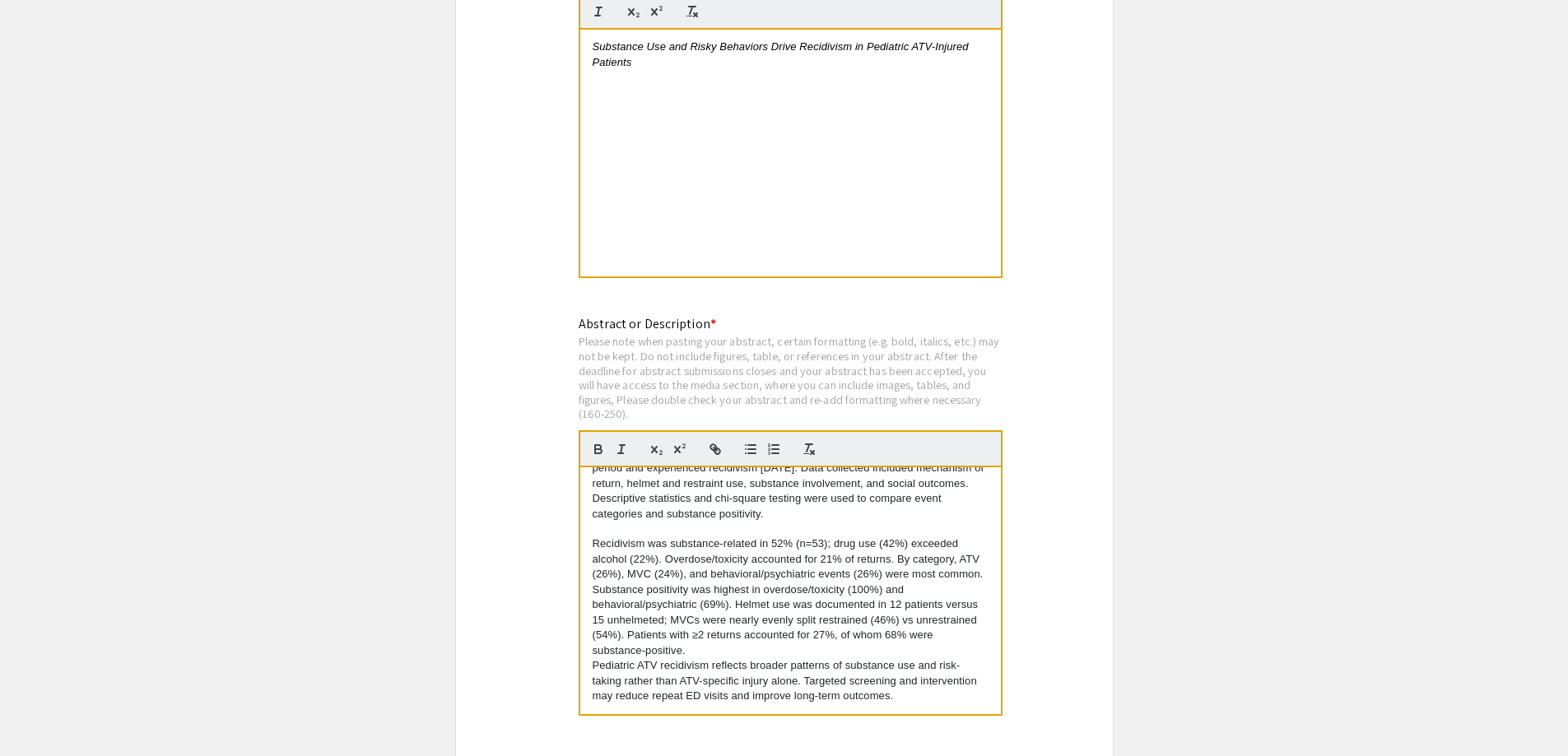
click at [783, 631] on p "Recidivism was substance-related in 52% (n=53); drug use (42%) exceeded alcohol…" at bounding box center [790, 597] width 396 height 121
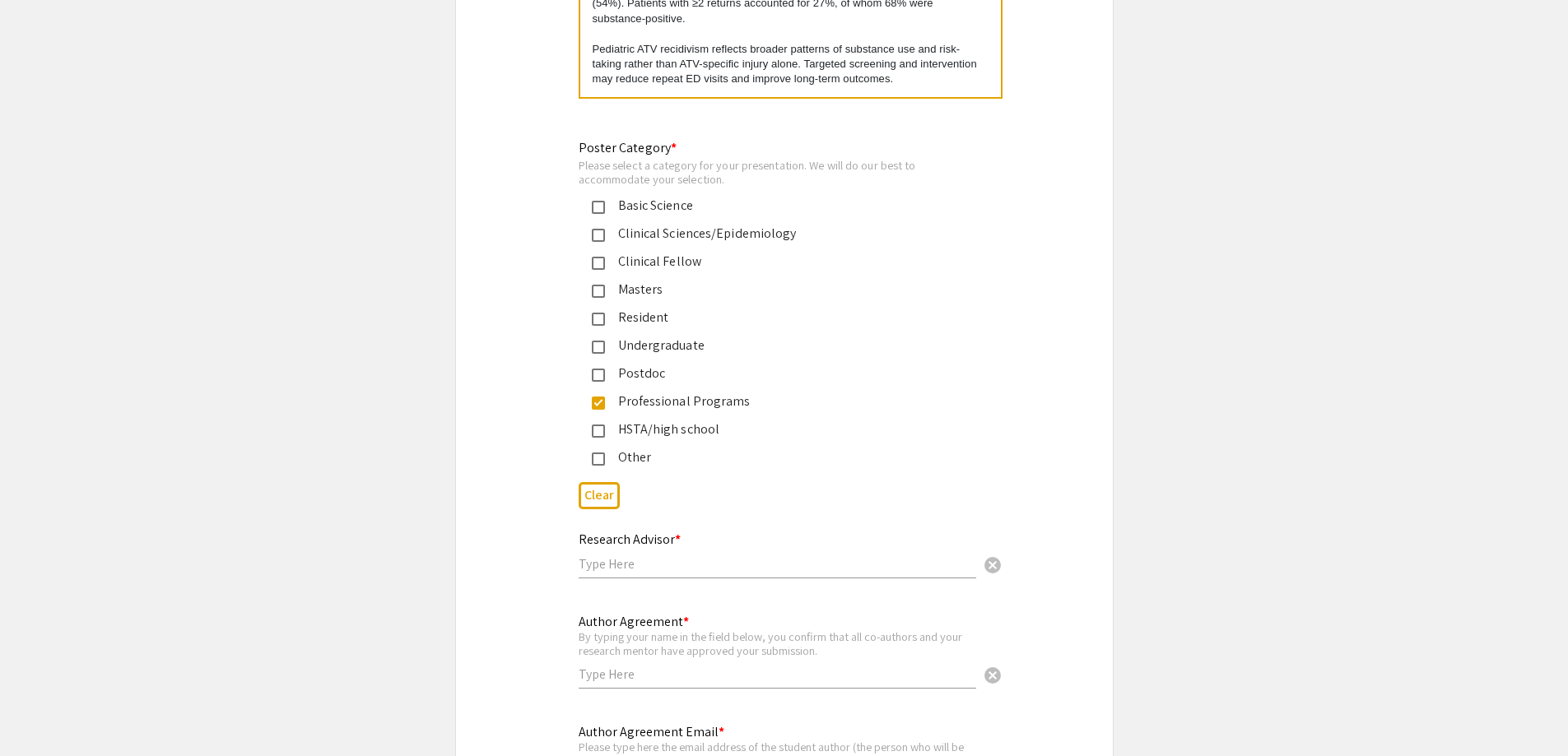
scroll to position [3867, 0]
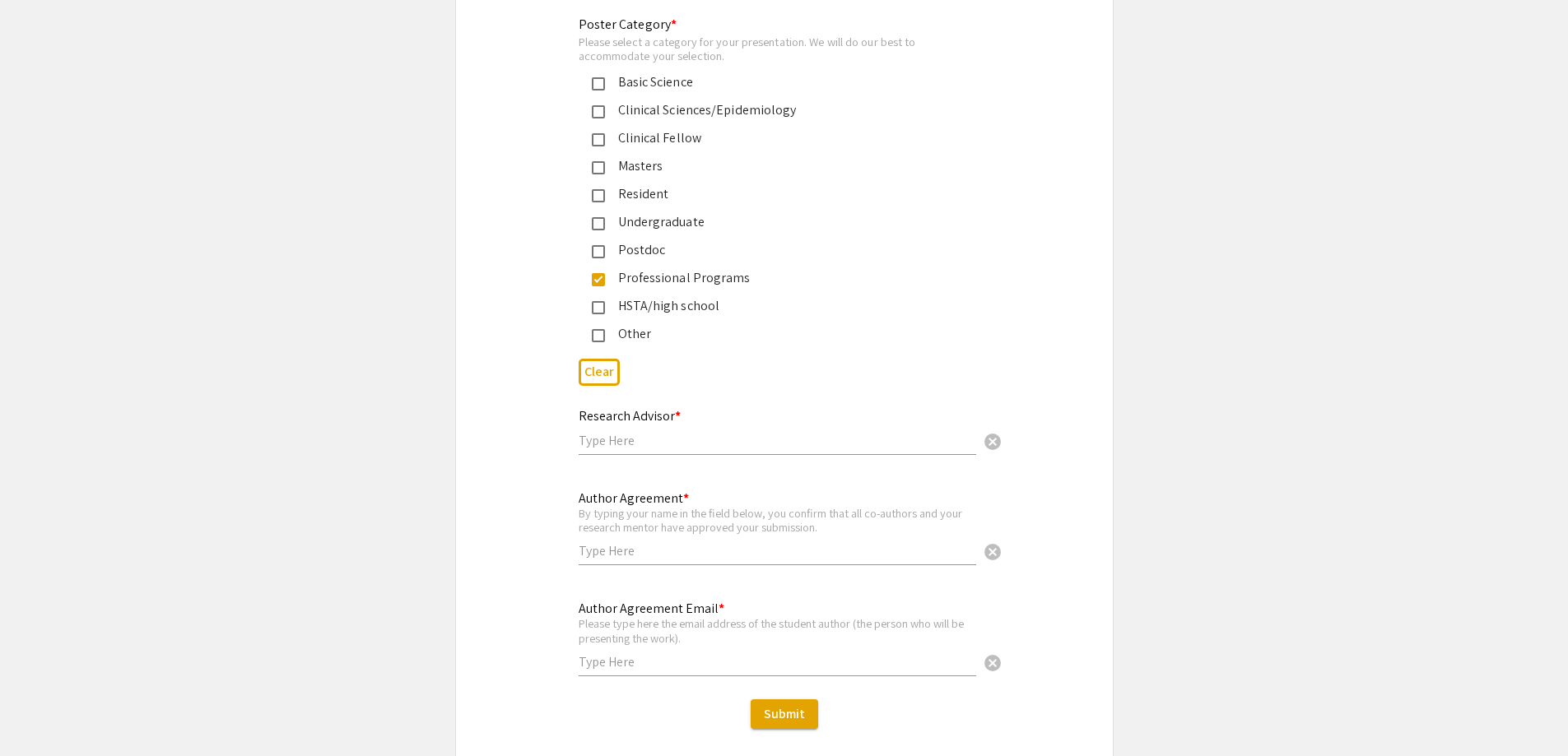
click at [672, 432] on input "text" at bounding box center [777, 441] width 398 height 18
type input "Daniel Grant, MD"
click at [667, 542] on input "text" at bounding box center [777, 551] width 398 height 18
type input "Tanner Lantz"
click at [675, 653] on input "text" at bounding box center [777, 662] width 398 height 18
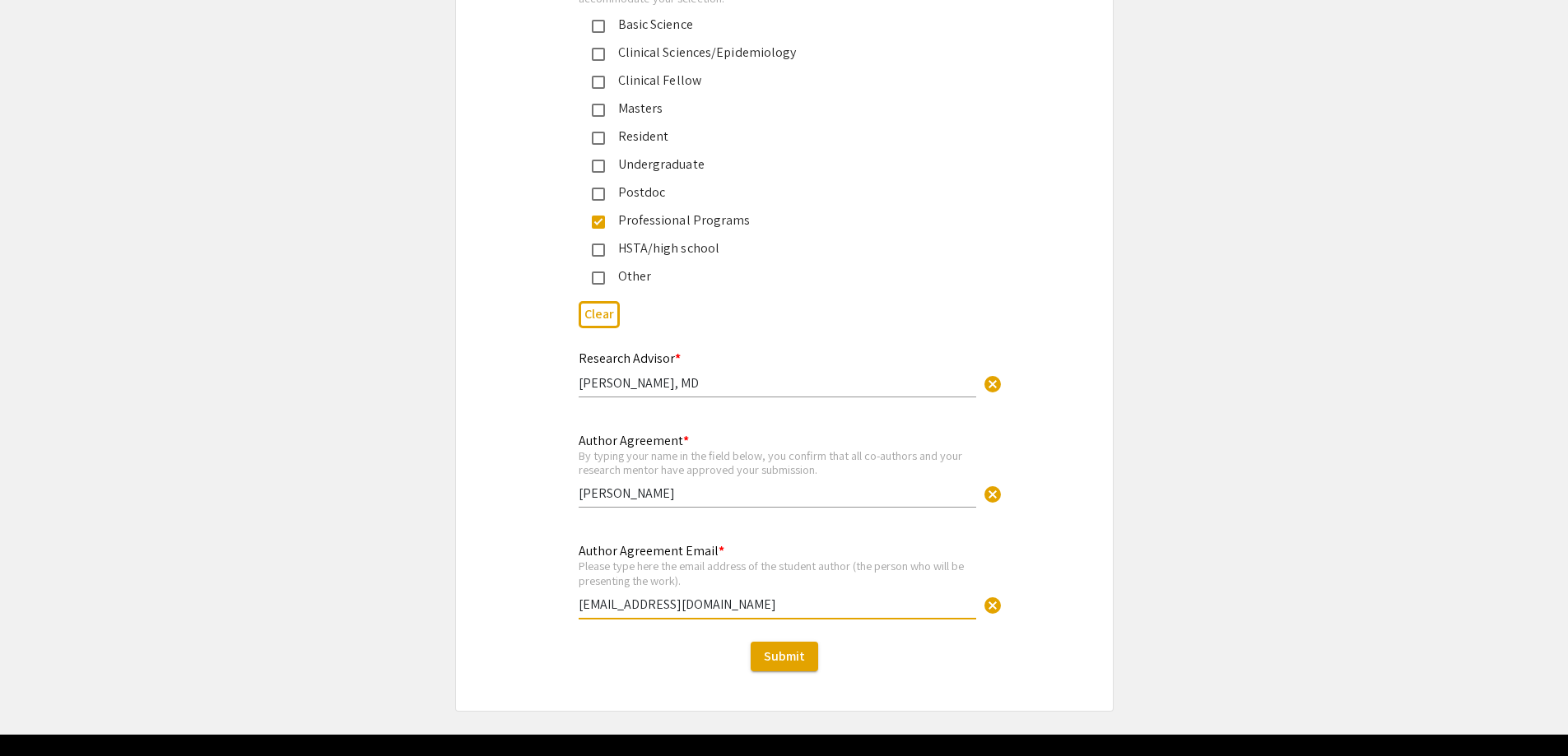
scroll to position [3949, 0]
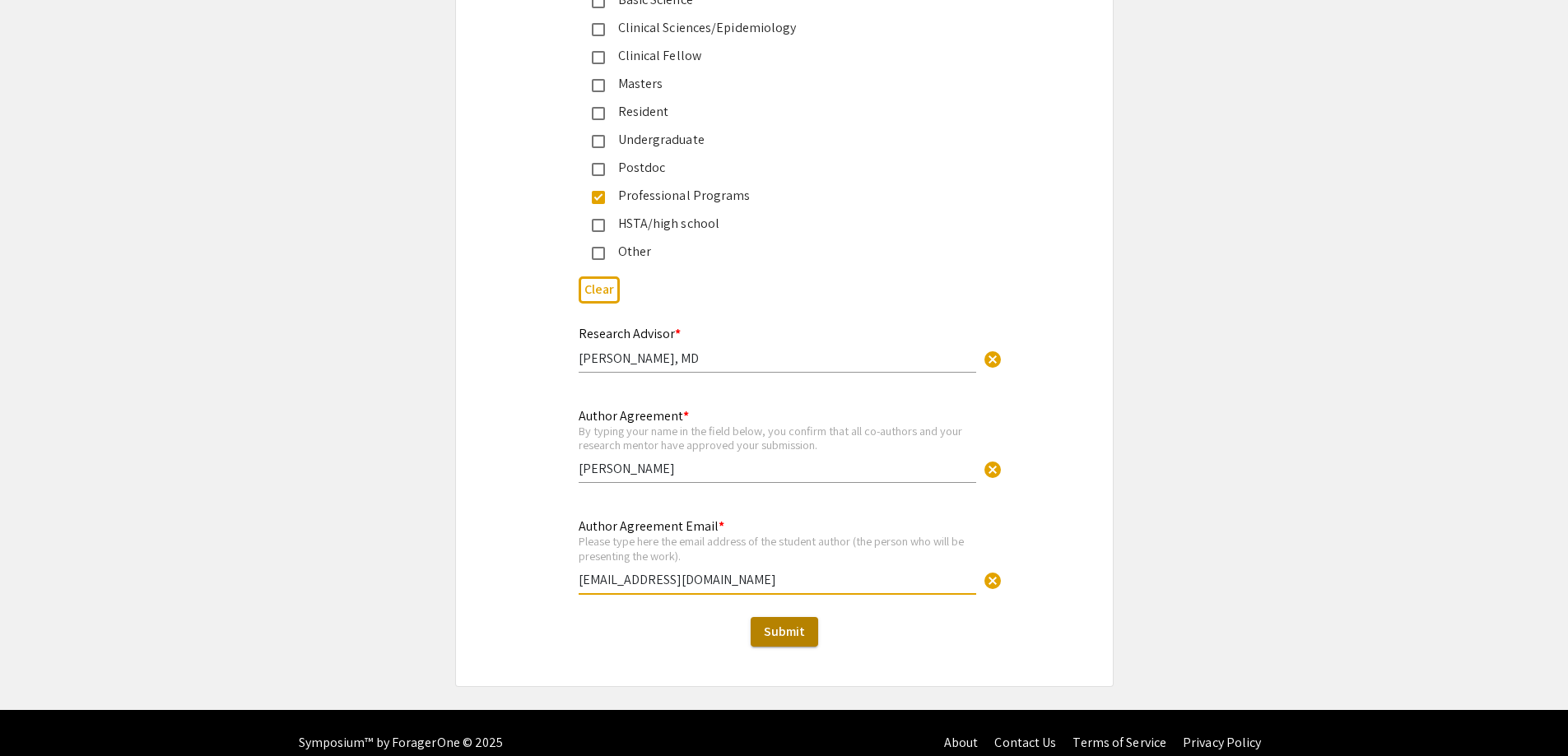
type input "tjlantz@mix.wvu.edu"
click at [773, 623] on span "Submit" at bounding box center [785, 632] width 41 height 18
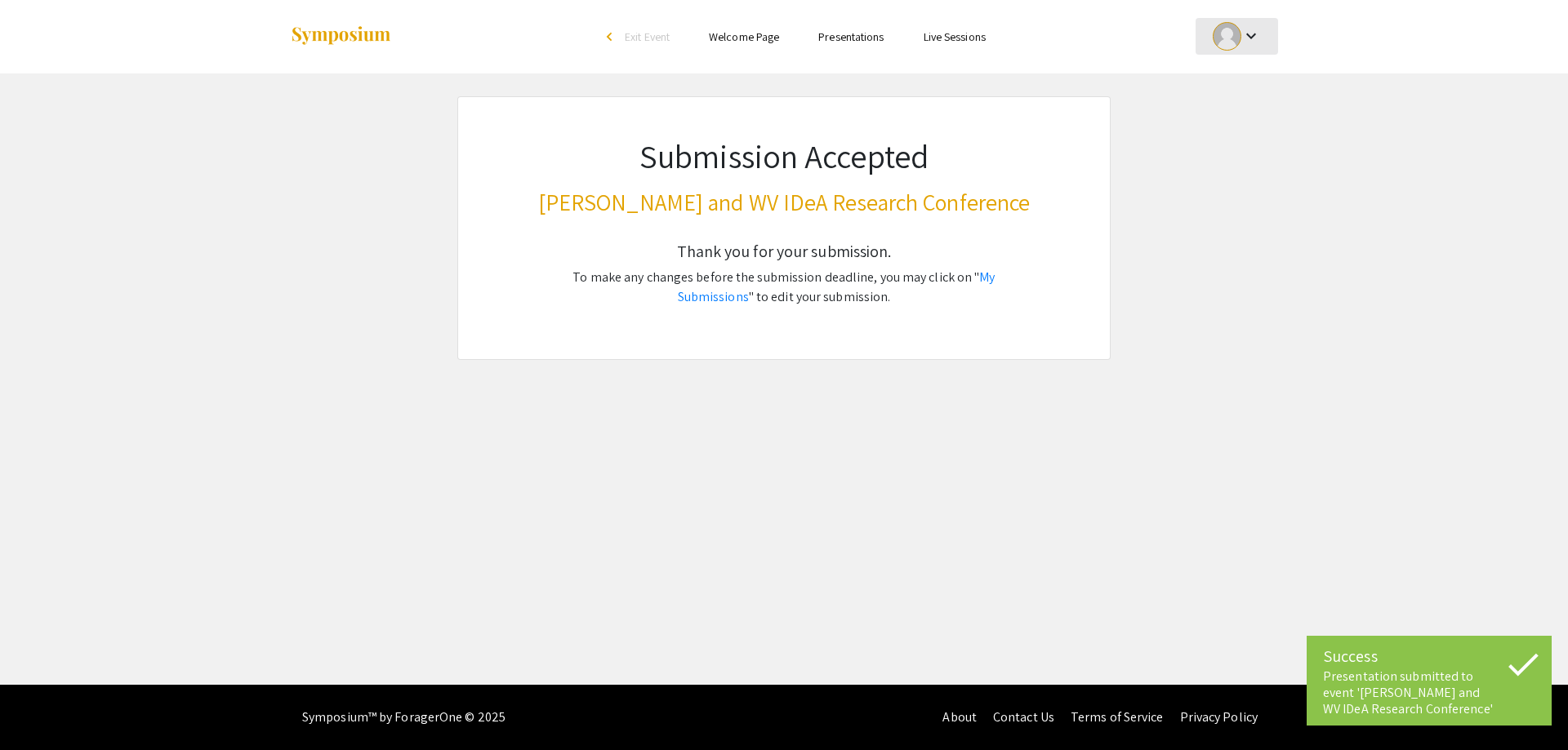
click at [1244, 39] on mat-icon "keyboard_arrow_down" at bounding box center [1251, 36] width 20 height 20
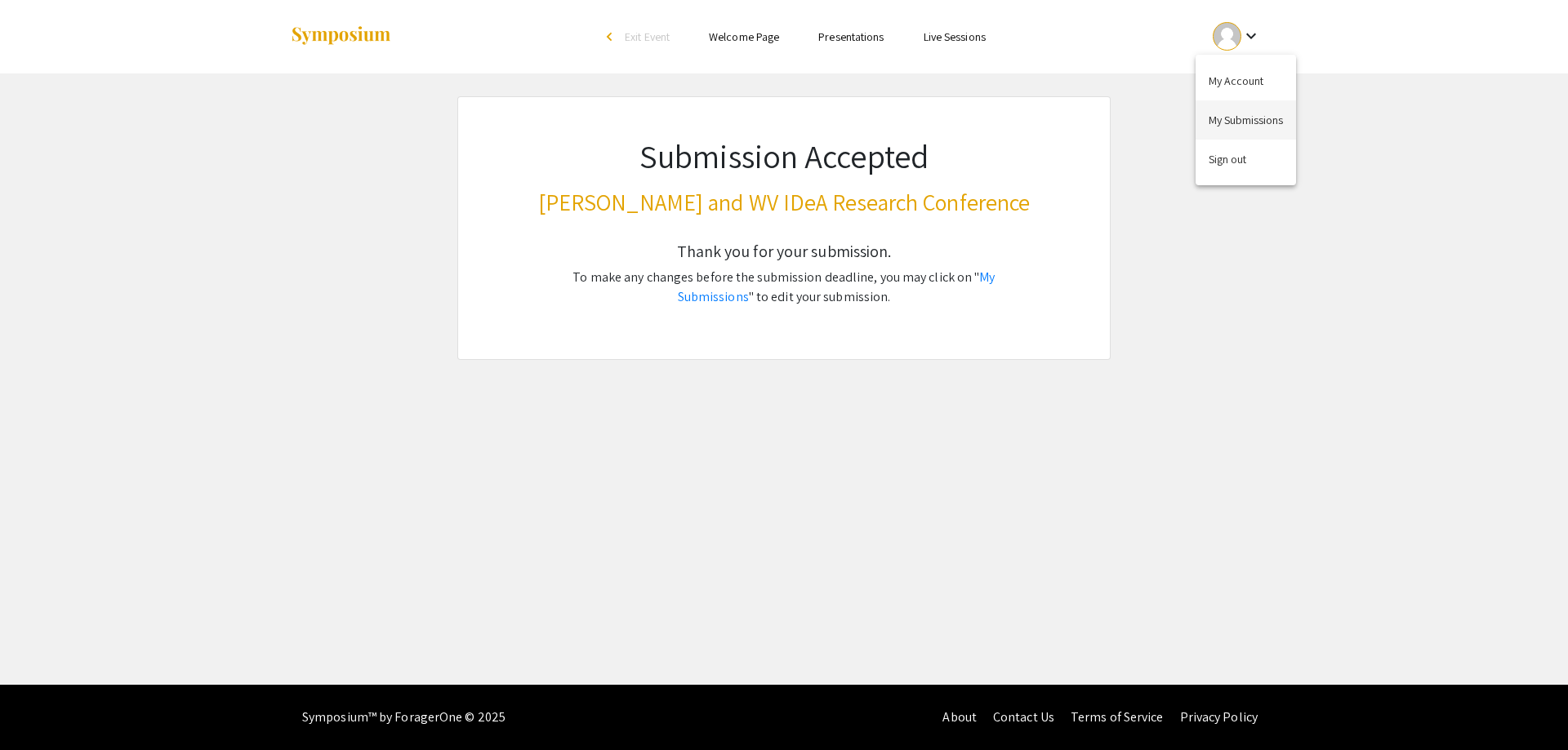
click at [1235, 111] on button "My Submissions" at bounding box center [1246, 120] width 101 height 39
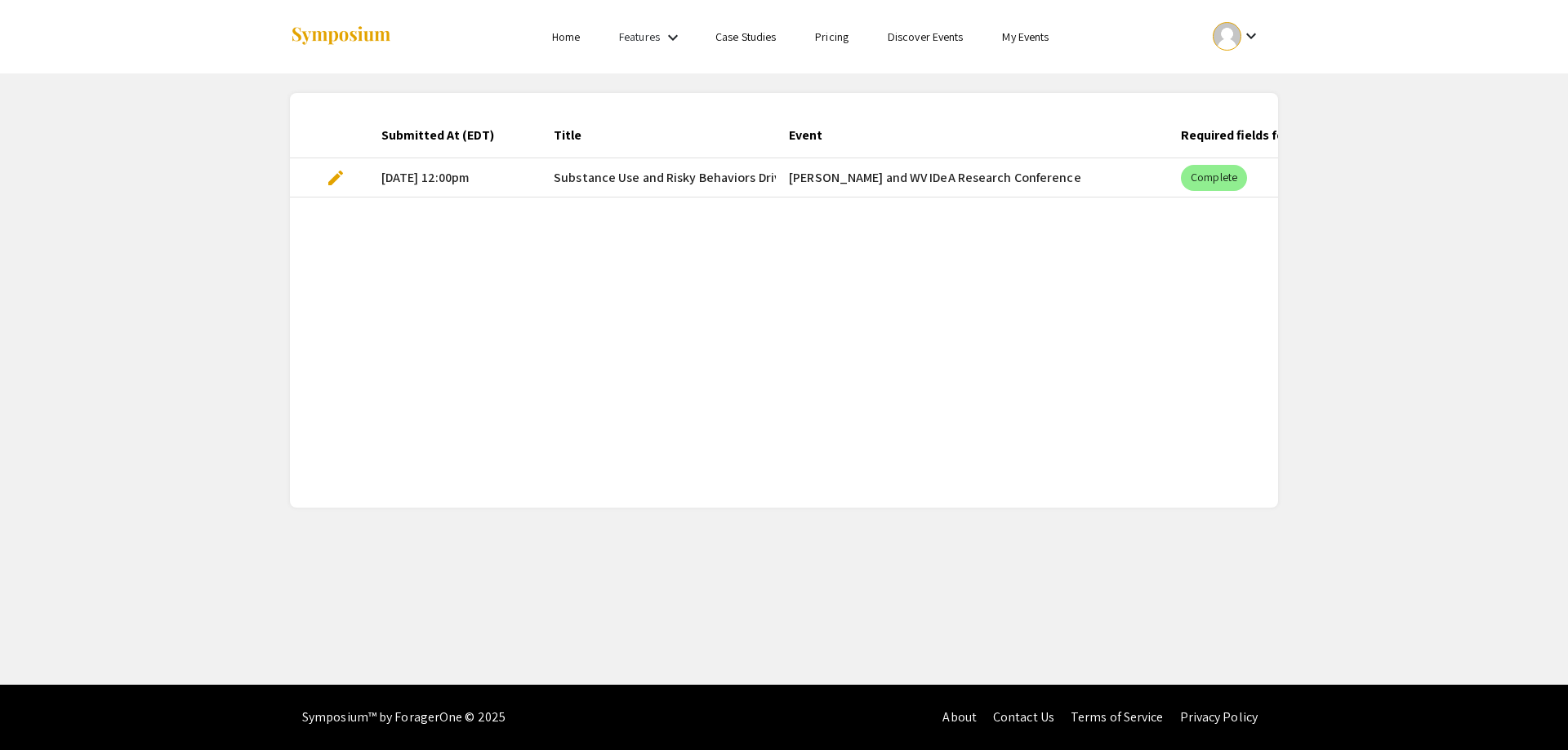
scroll to position [0, 266]
click at [666, 36] on mat-icon "keyboard_arrow_down" at bounding box center [673, 37] width 20 height 20
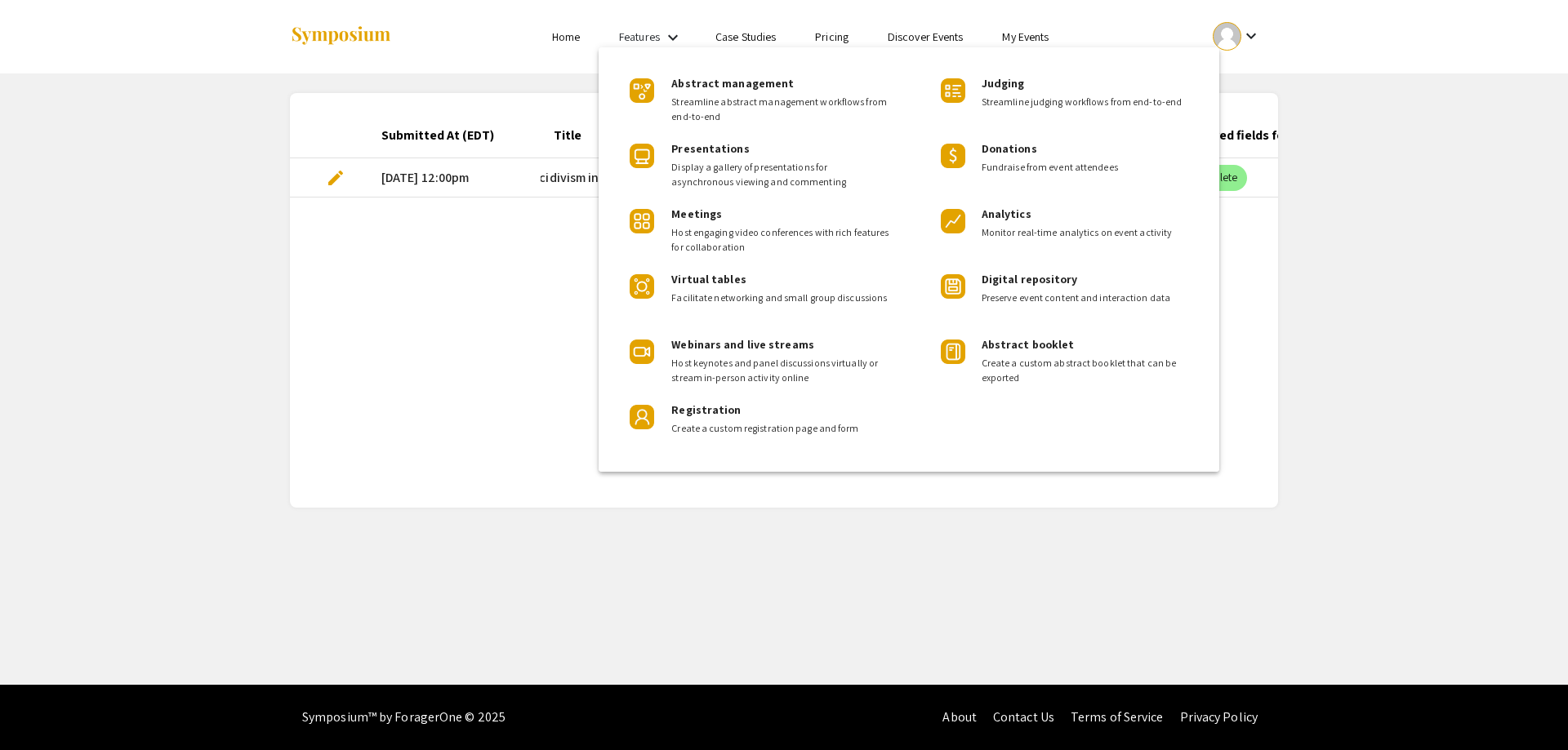
click at [667, 39] on div at bounding box center [784, 375] width 1568 height 750
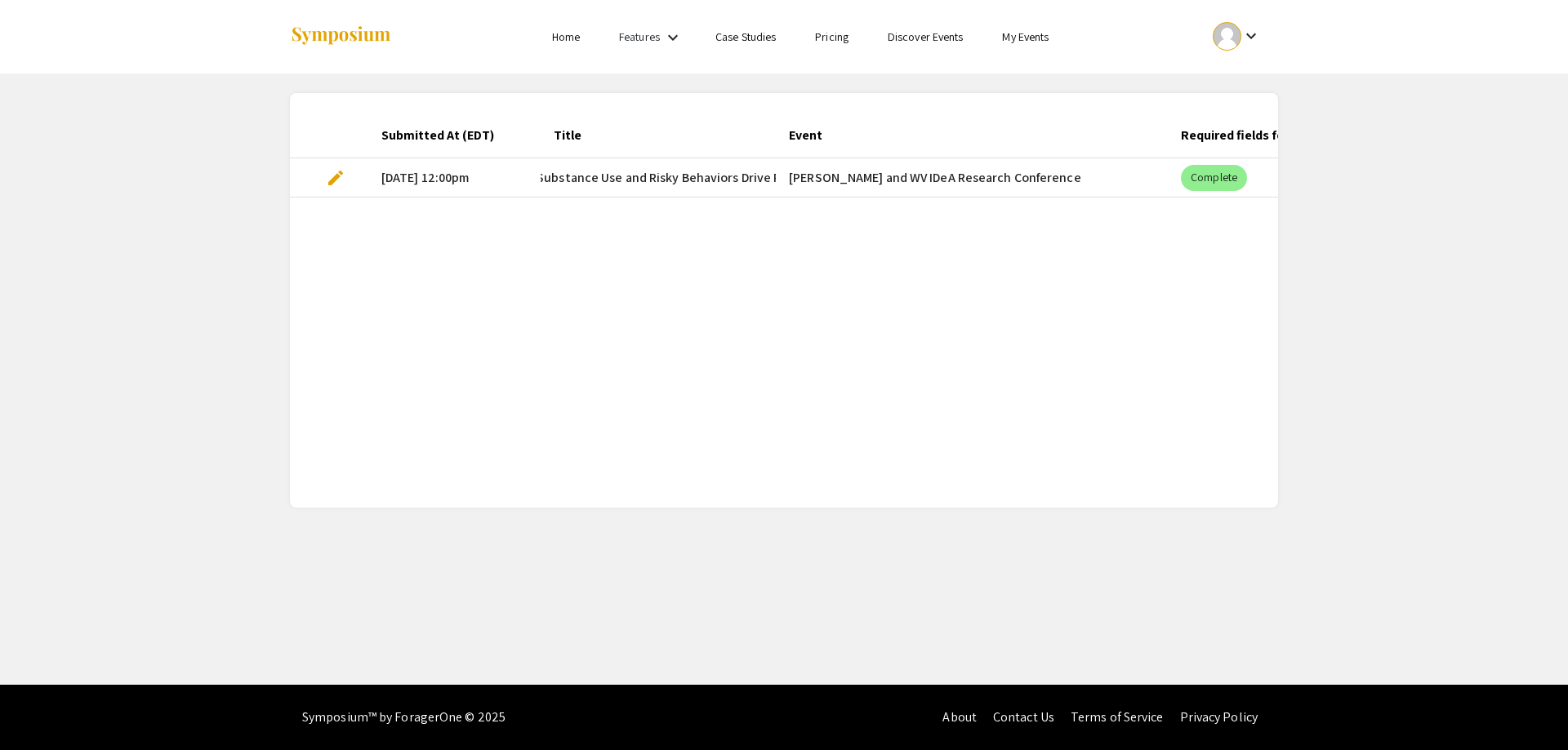
scroll to position [0, 0]
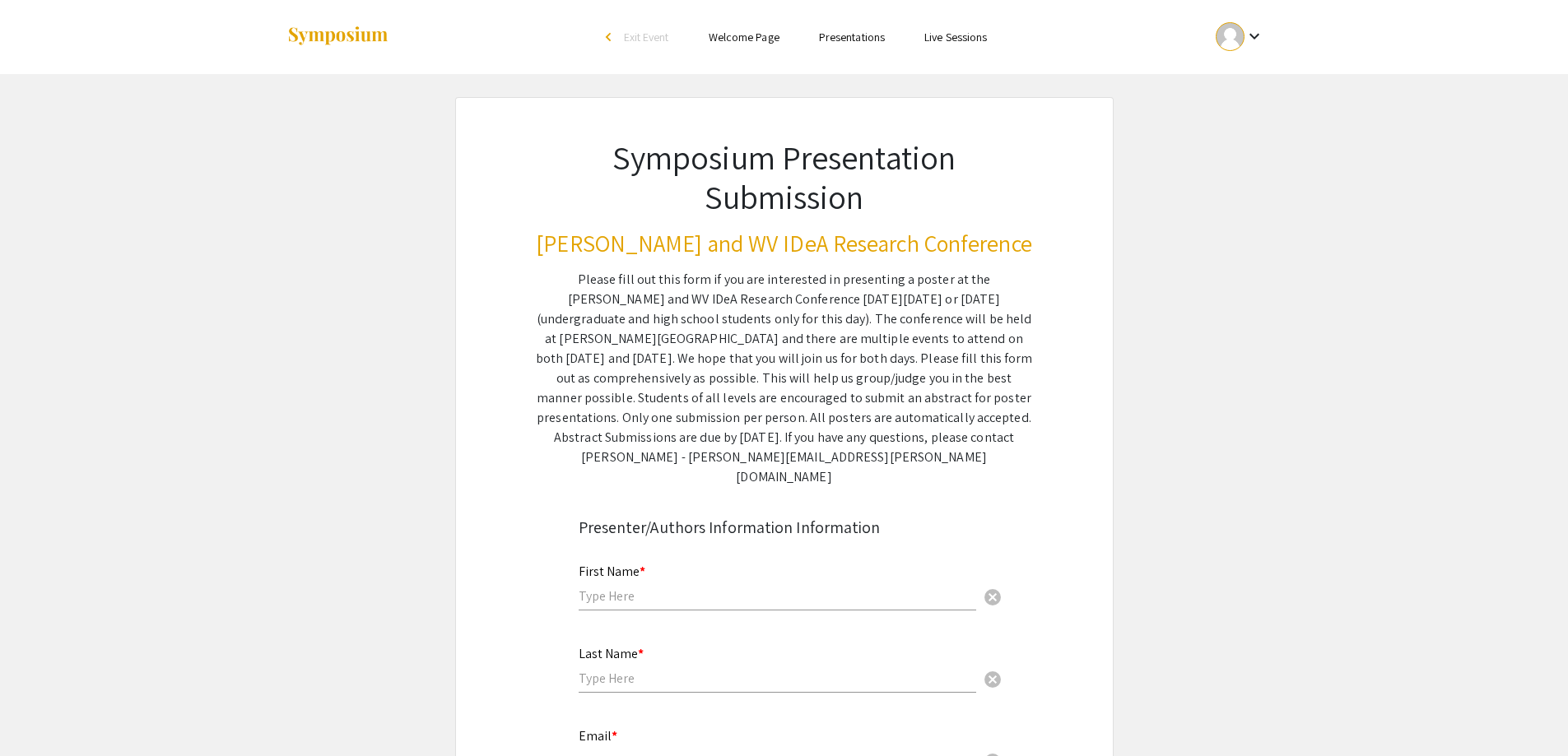
scroll to position [82, 0]
